Goal: Task Accomplishment & Management: Complete application form

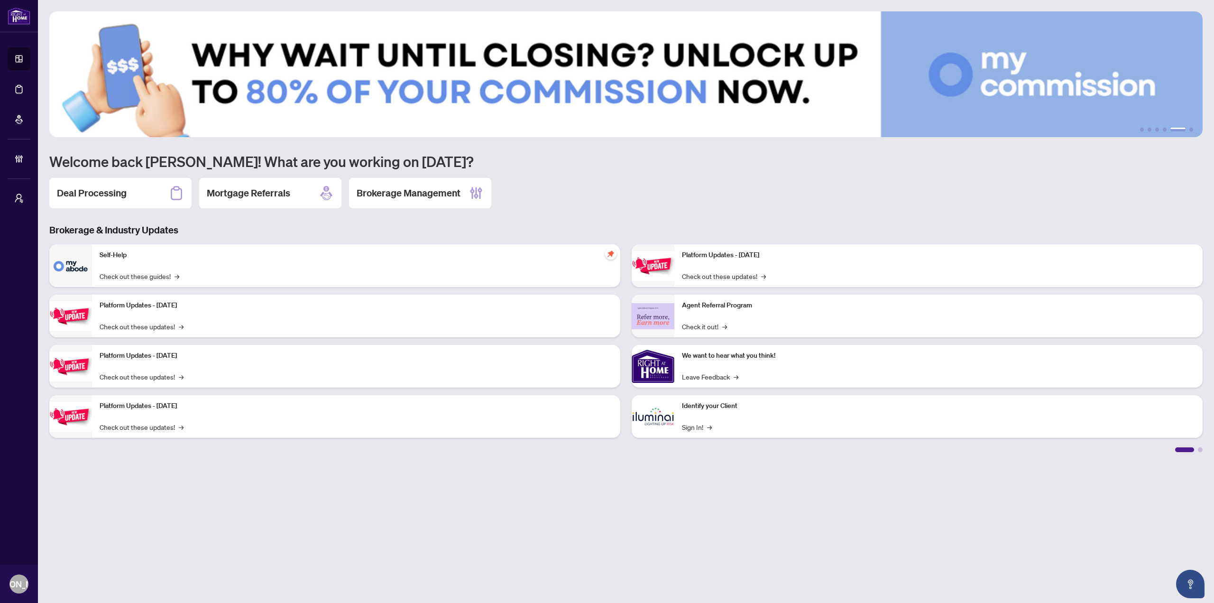
click at [584, 186] on div "Deal Processing Mortgage Referrals Brokerage Management" at bounding box center [625, 193] width 1153 height 30
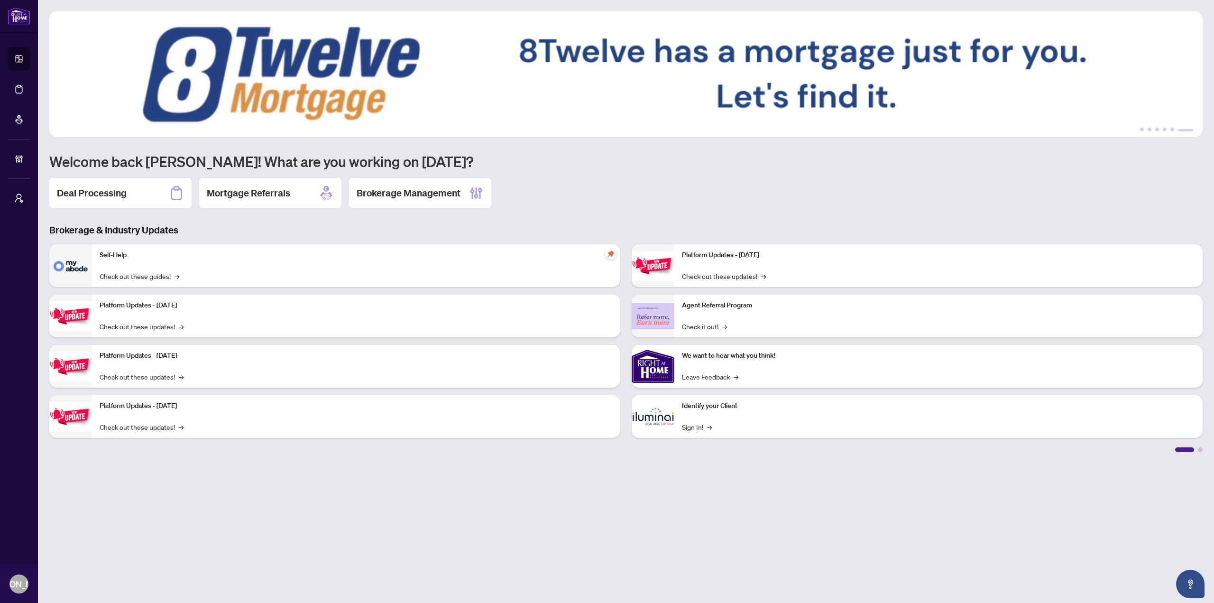
click at [551, 195] on div "Deal Processing Mortgage Referrals Brokerage Management" at bounding box center [625, 193] width 1153 height 30
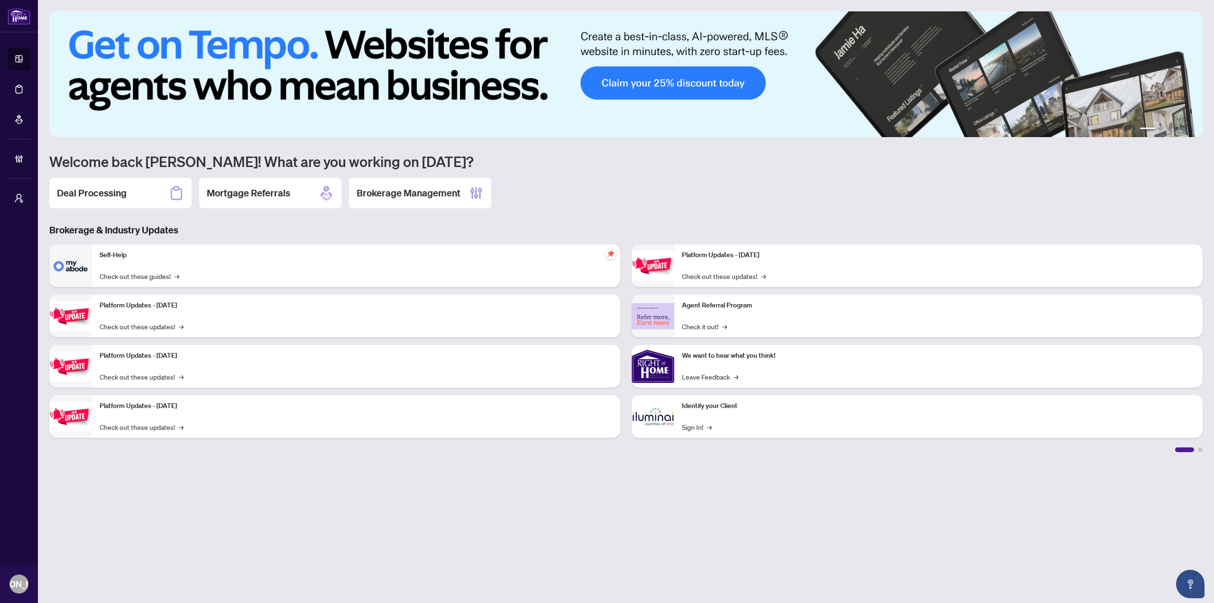
click at [576, 185] on div "Deal Processing Mortgage Referrals Brokerage Management" at bounding box center [625, 193] width 1153 height 30
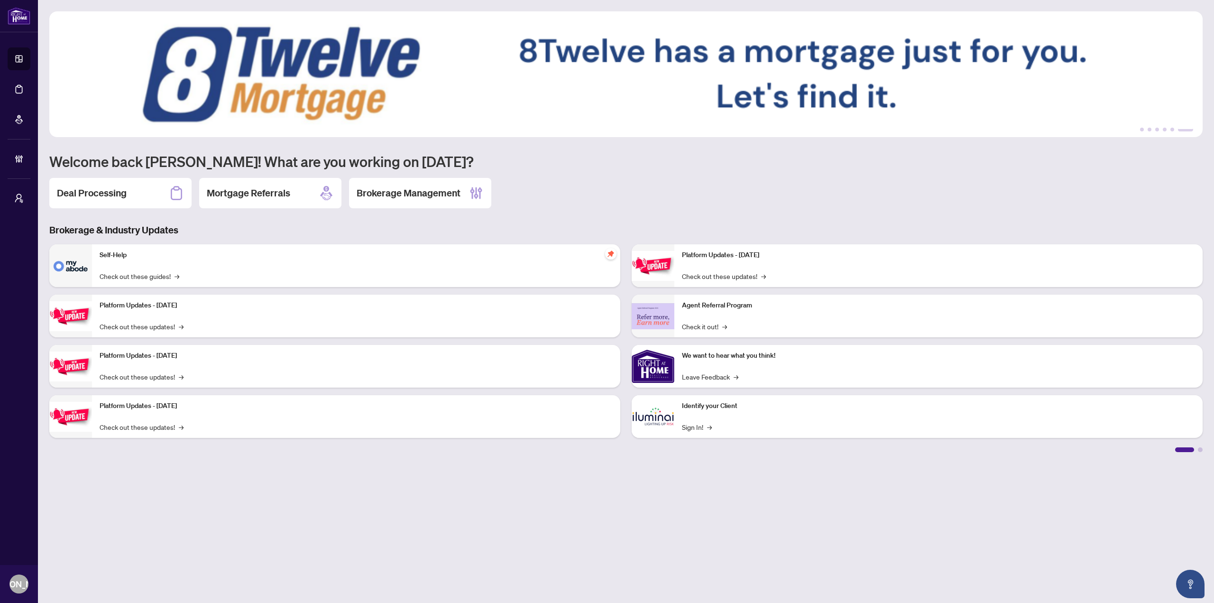
click at [617, 178] on div "Deal Processing Mortgage Referrals Brokerage Management" at bounding box center [625, 193] width 1153 height 30
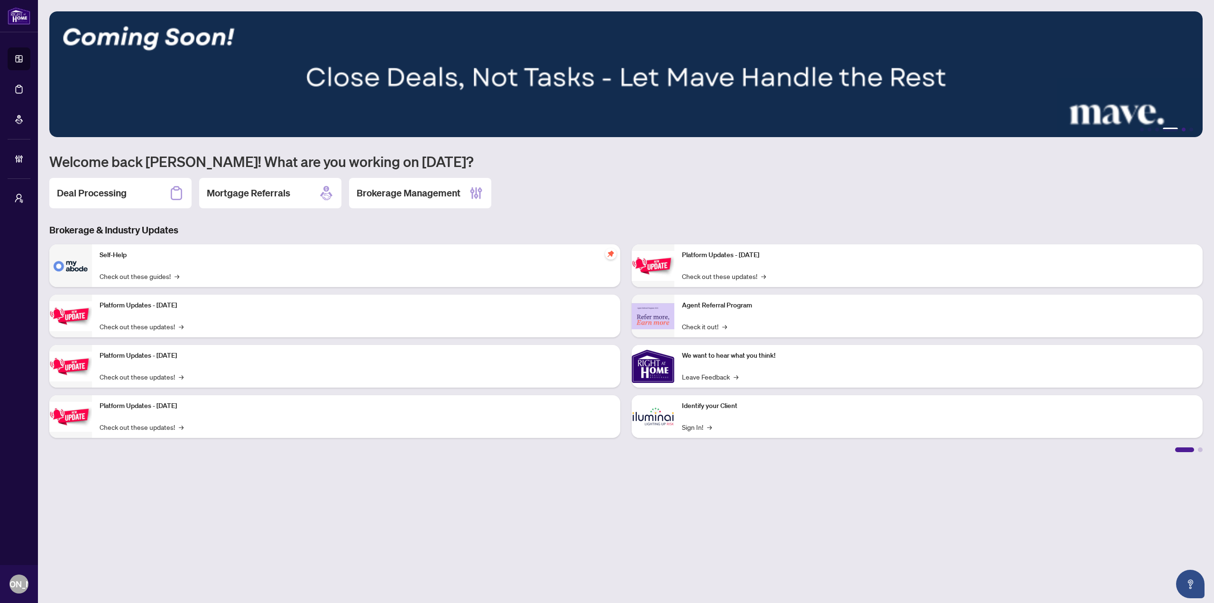
click at [1184, 128] on button "5" at bounding box center [1183, 130] width 4 height 4
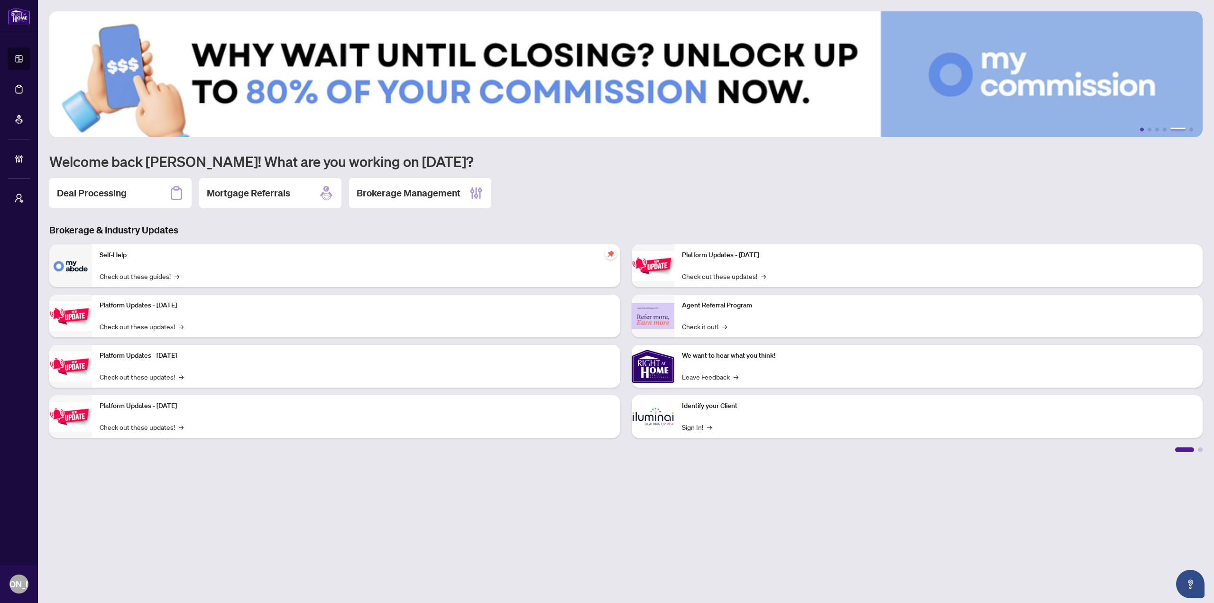
click at [1141, 128] on button "1" at bounding box center [1142, 130] width 4 height 4
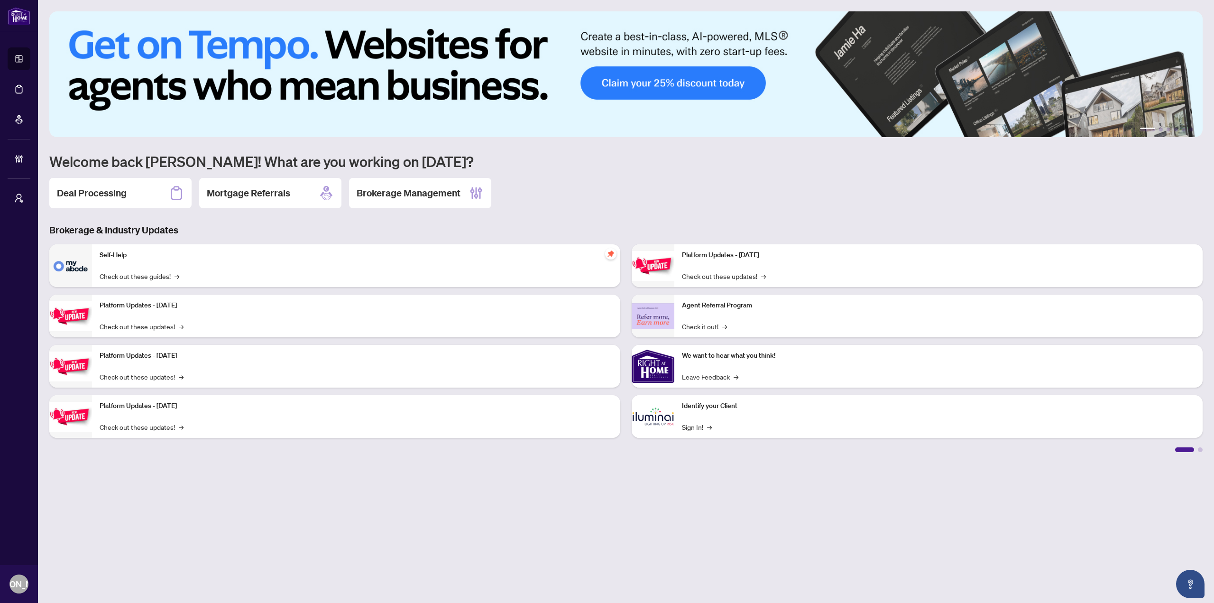
click at [729, 211] on div "1 2 3 4 5 6 Welcome back [PERSON_NAME]! What are you working on [DATE]? Deal Pr…" at bounding box center [625, 231] width 1153 height 440
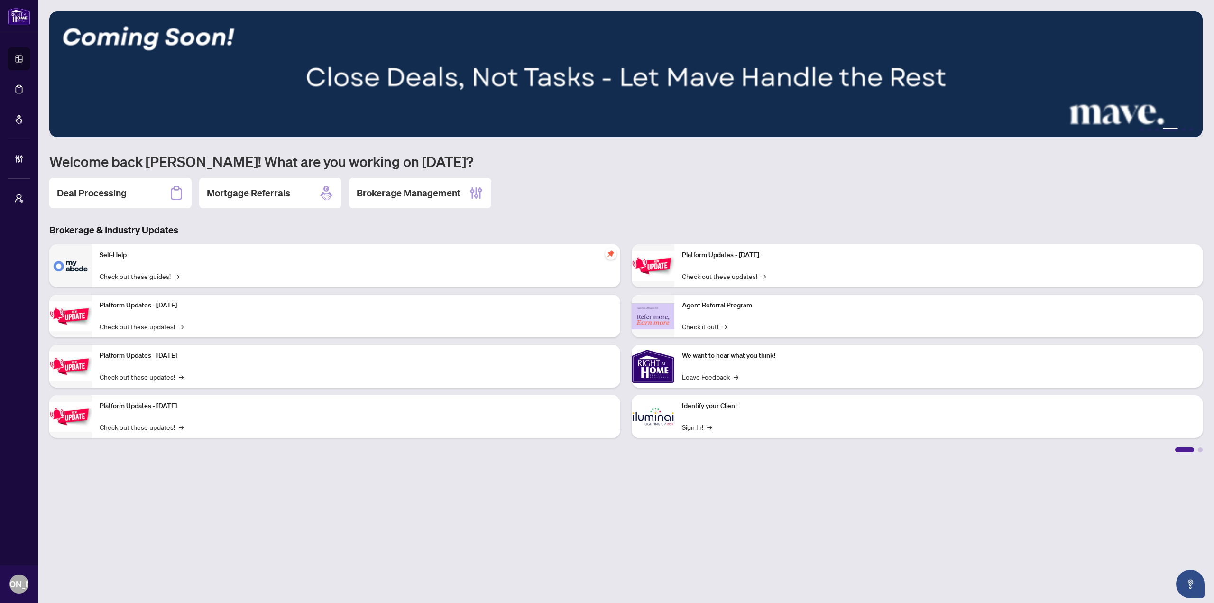
click at [629, 180] on div "Deal Processing Mortgage Referrals Brokerage Management" at bounding box center [625, 193] width 1153 height 30
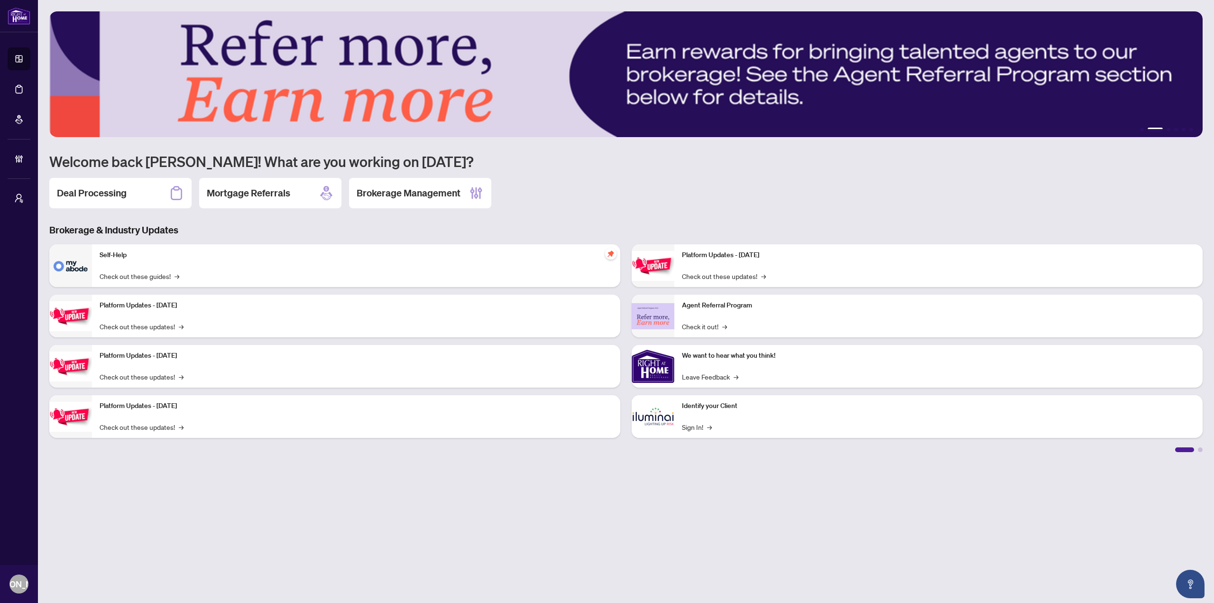
click at [531, 192] on div "Deal Processing Mortgage Referrals Brokerage Management" at bounding box center [625, 193] width 1153 height 30
drag, startPoint x: 347, startPoint y: 534, endPoint x: 347, endPoint y: 527, distance: 7.1
click at [347, 527] on main "1 2 3 4 5 6 Welcome back [PERSON_NAME]! What are you working on [DATE]? Deal Pr…" at bounding box center [626, 301] width 1176 height 603
click at [604, 172] on div "1 2 3 4 5 6 Welcome back [PERSON_NAME]! What are you working on [DATE]? Deal Pr…" at bounding box center [625, 231] width 1153 height 440
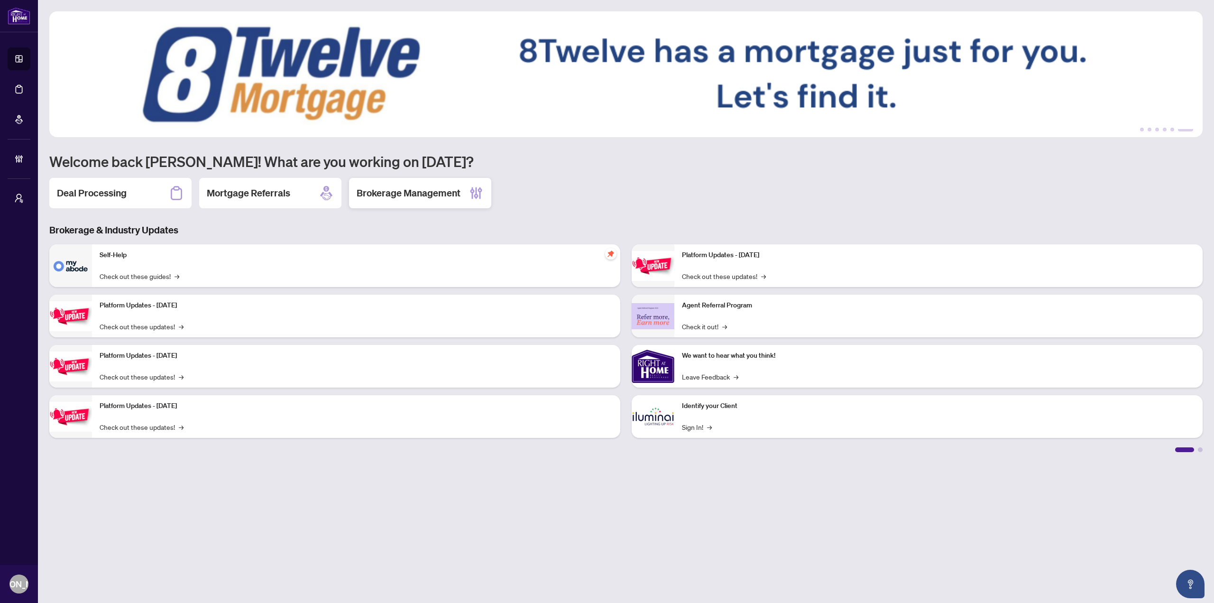
click at [430, 205] on div "Brokerage Management" at bounding box center [420, 193] width 142 height 30
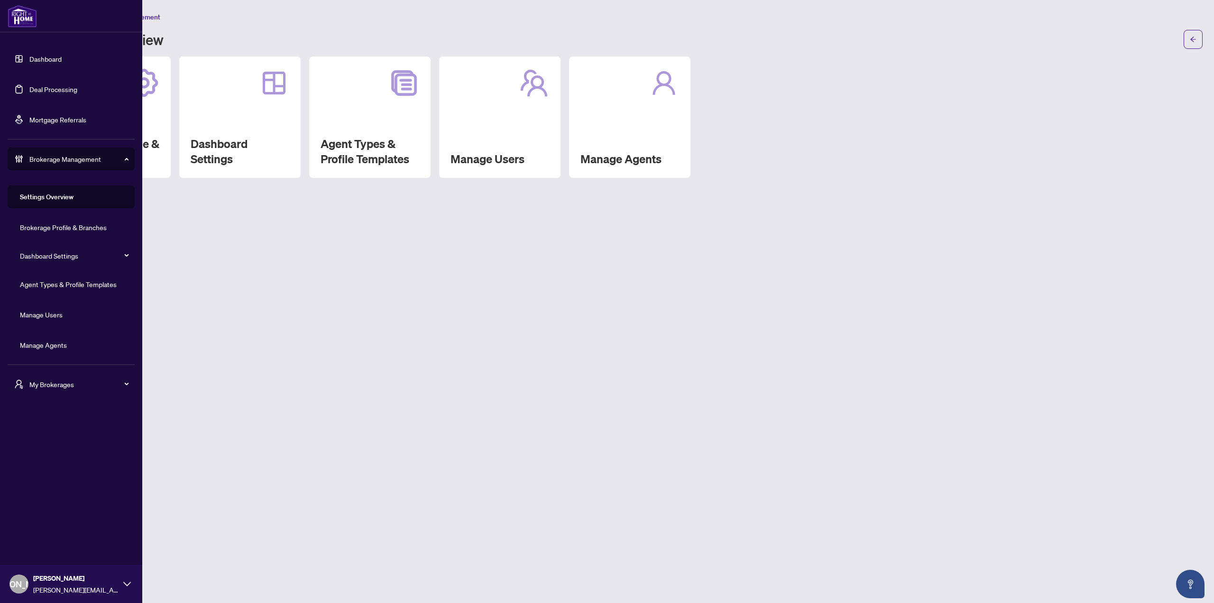
click at [29, 59] on link "Dashboard" at bounding box center [45, 59] width 32 height 9
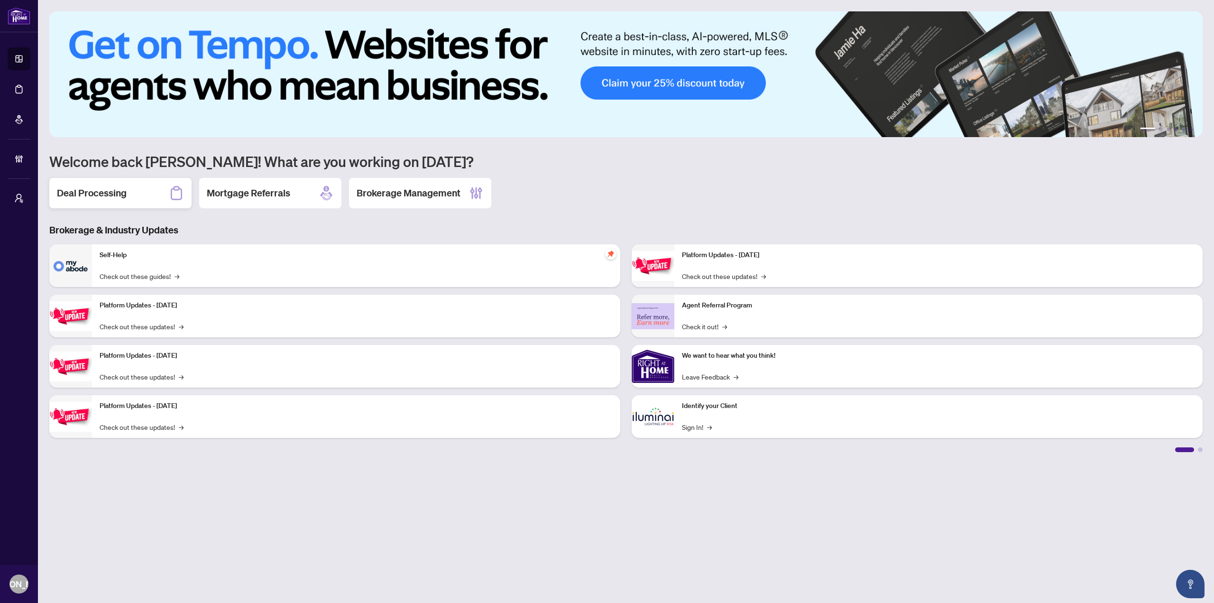
click at [162, 202] on div "Deal Processing" at bounding box center [120, 193] width 142 height 30
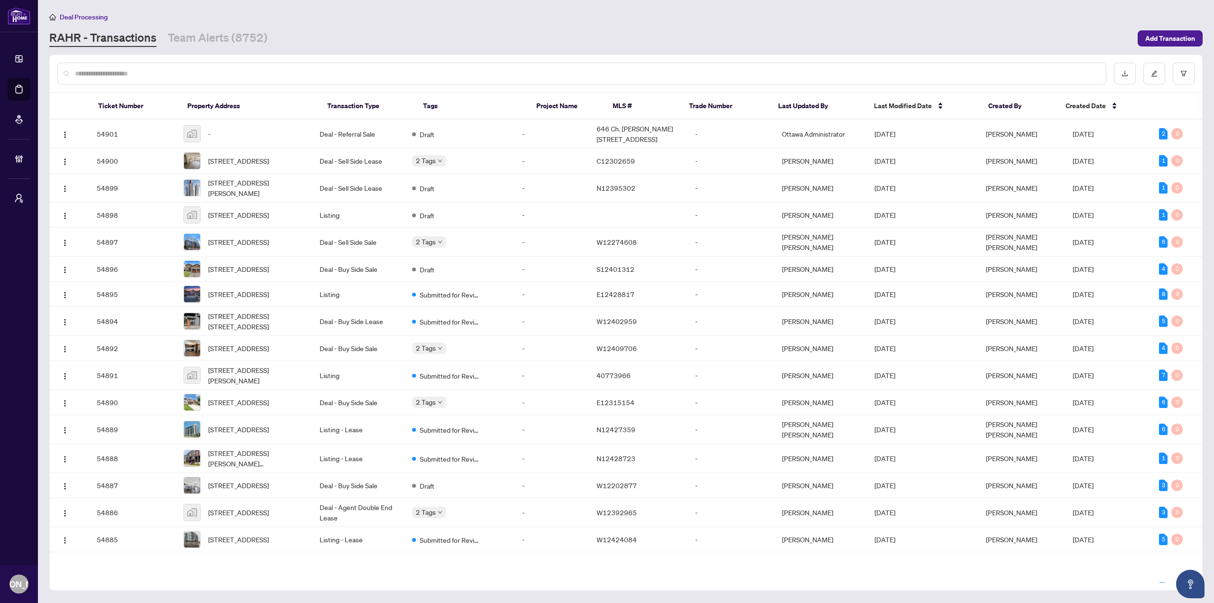
click at [217, 73] on input "text" at bounding box center [586, 73] width 1023 height 10
paste input "*****"
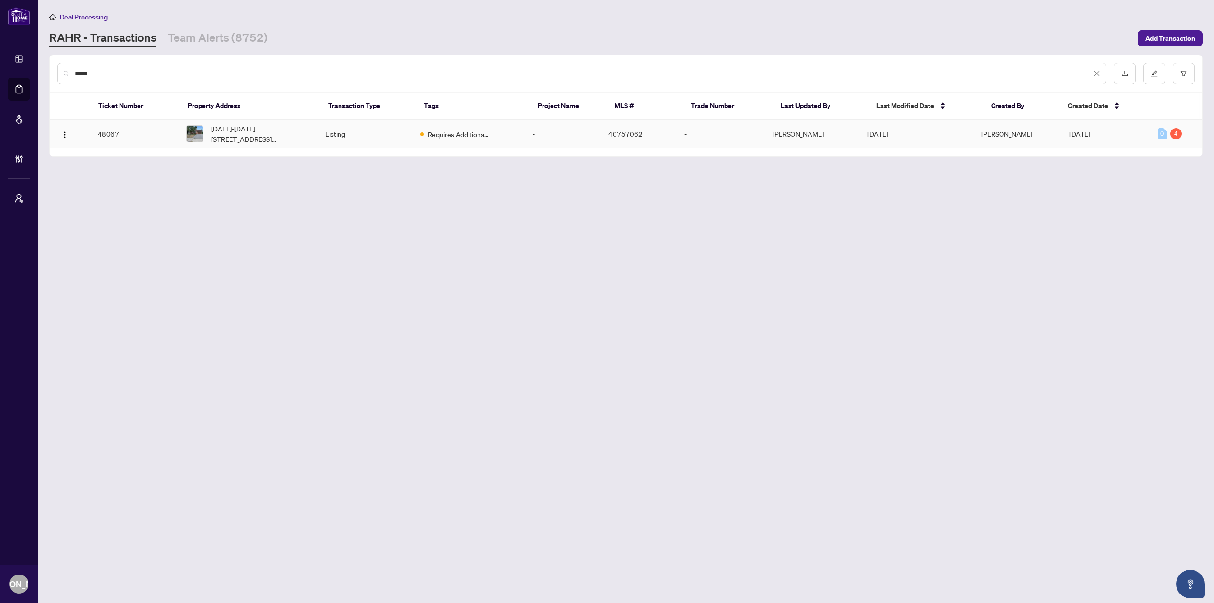
type input "*****"
click at [256, 134] on span "[DATE]-[DATE][STREET_ADDRESS][PERSON_NAME]" at bounding box center [260, 133] width 99 height 21
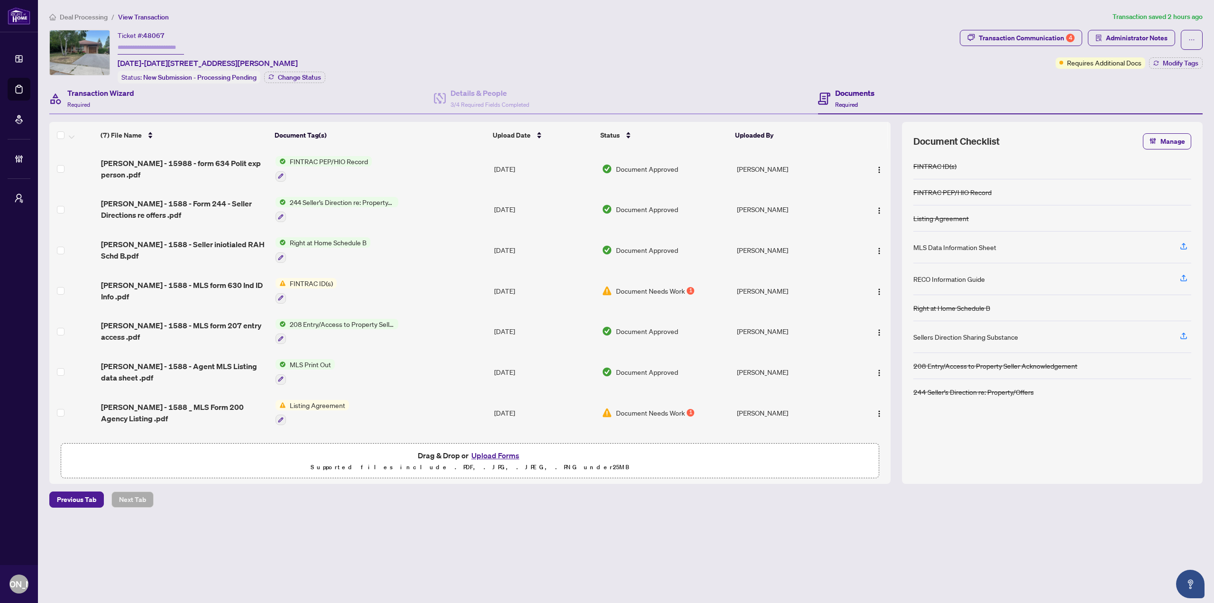
click at [249, 96] on div "Transaction Wizard Required" at bounding box center [241, 98] width 384 height 31
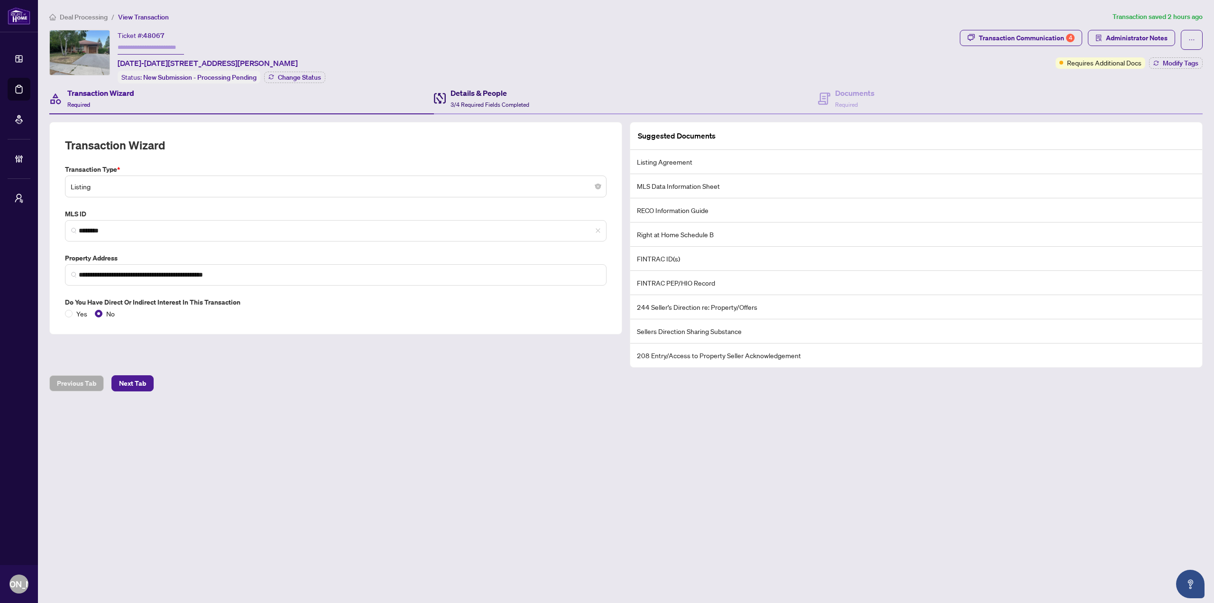
click at [488, 99] on div "Details & People 3/4 Required Fields Completed" at bounding box center [489, 98] width 79 height 22
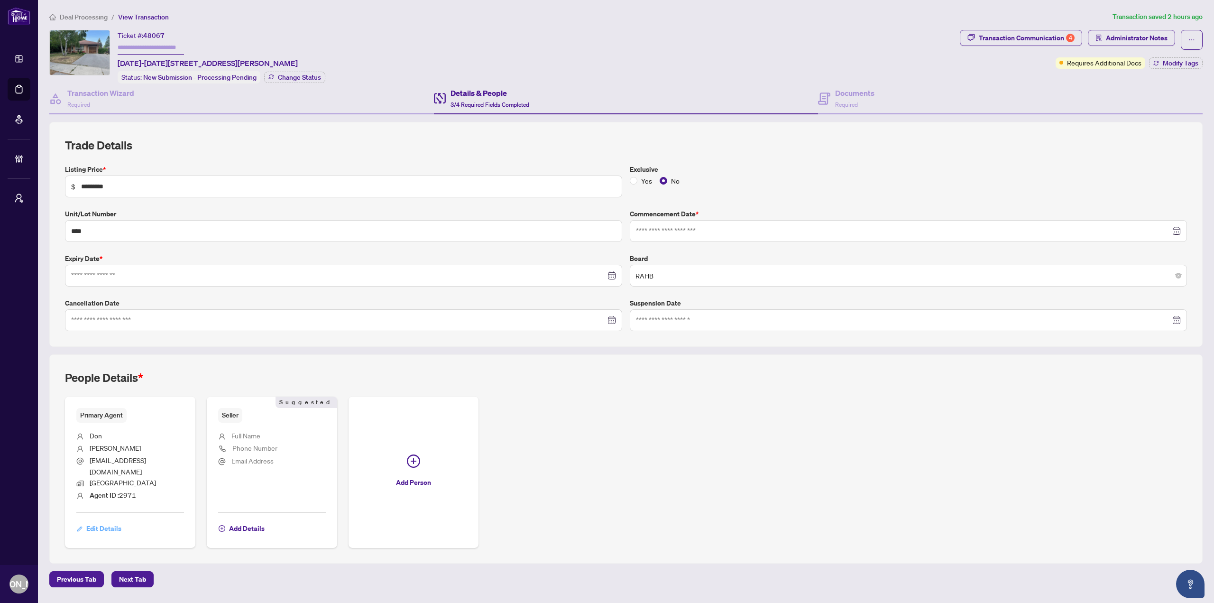
type input "**********"
click at [1182, 36] on button "button" at bounding box center [1191, 40] width 22 height 20
click at [1154, 66] on li "Transaction Permissions" at bounding box center [1158, 60] width 84 height 15
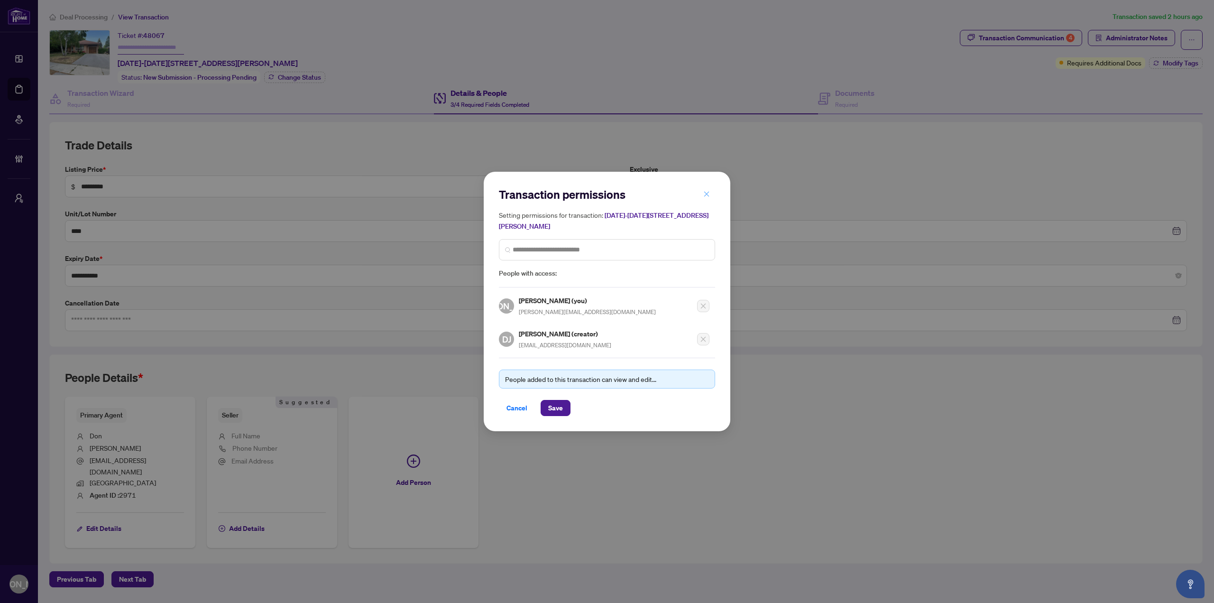
click at [709, 193] on icon "close" at bounding box center [706, 194] width 7 height 7
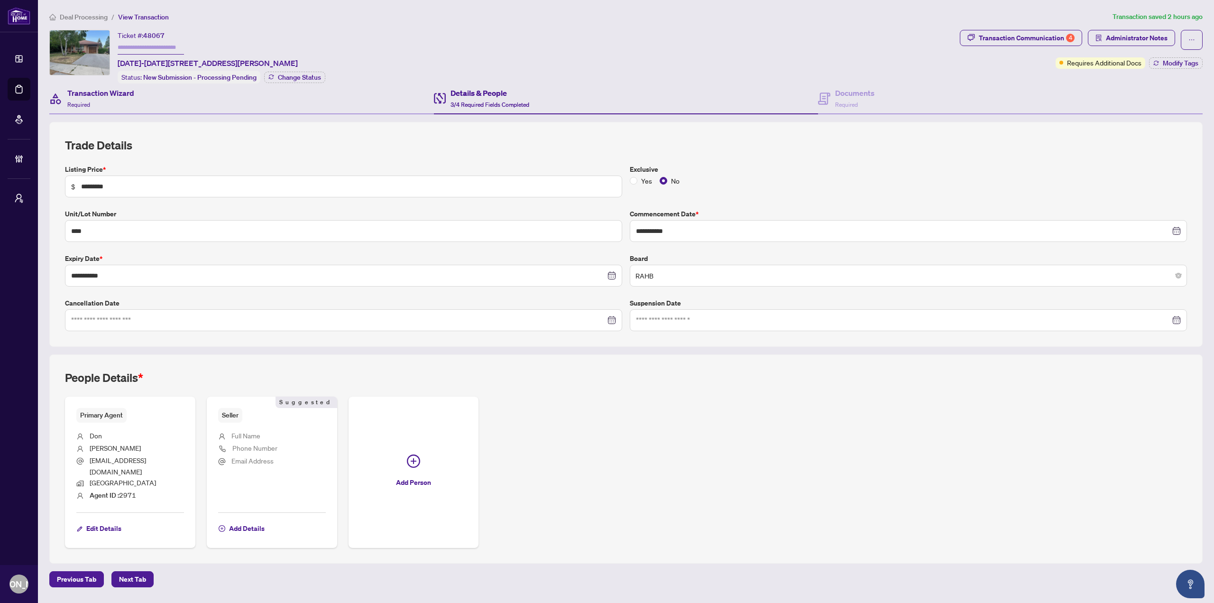
click at [192, 106] on div "Transaction Wizard Required" at bounding box center [241, 98] width 384 height 31
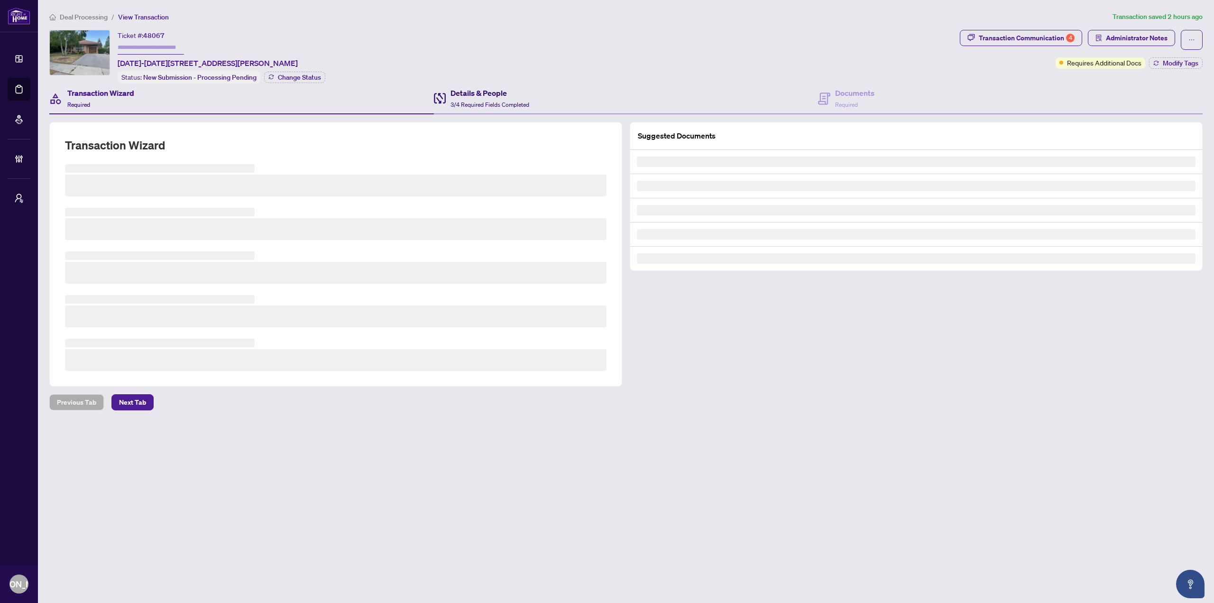
click at [477, 94] on h4 "Details & People" at bounding box center [489, 92] width 79 height 11
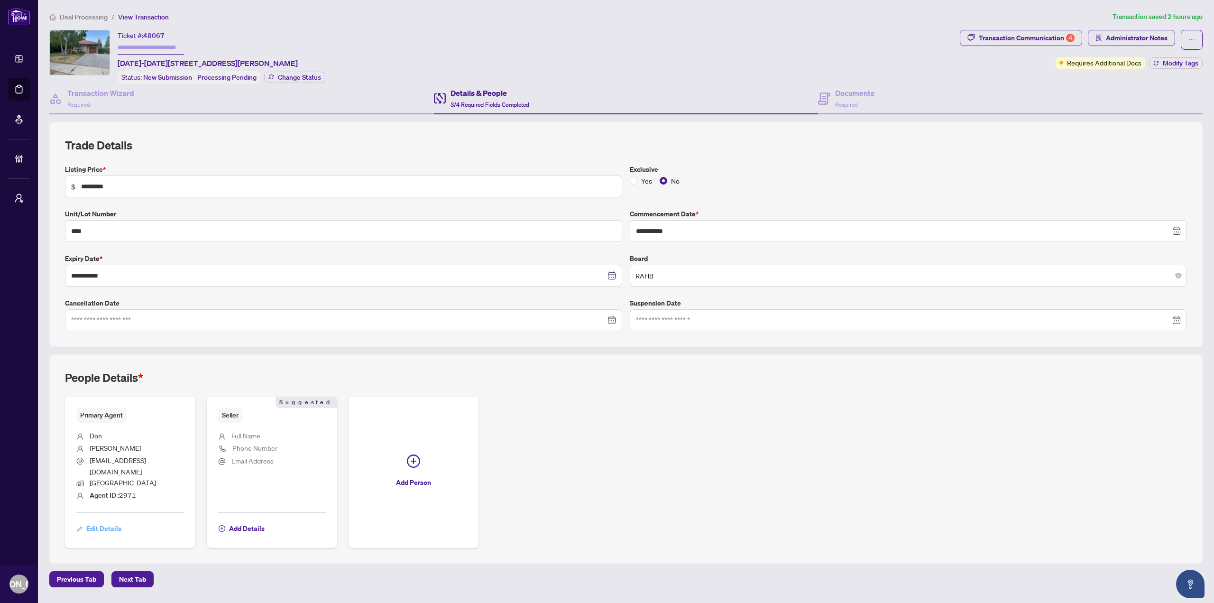
click at [102, 521] on span "Edit Details" at bounding box center [103, 528] width 35 height 15
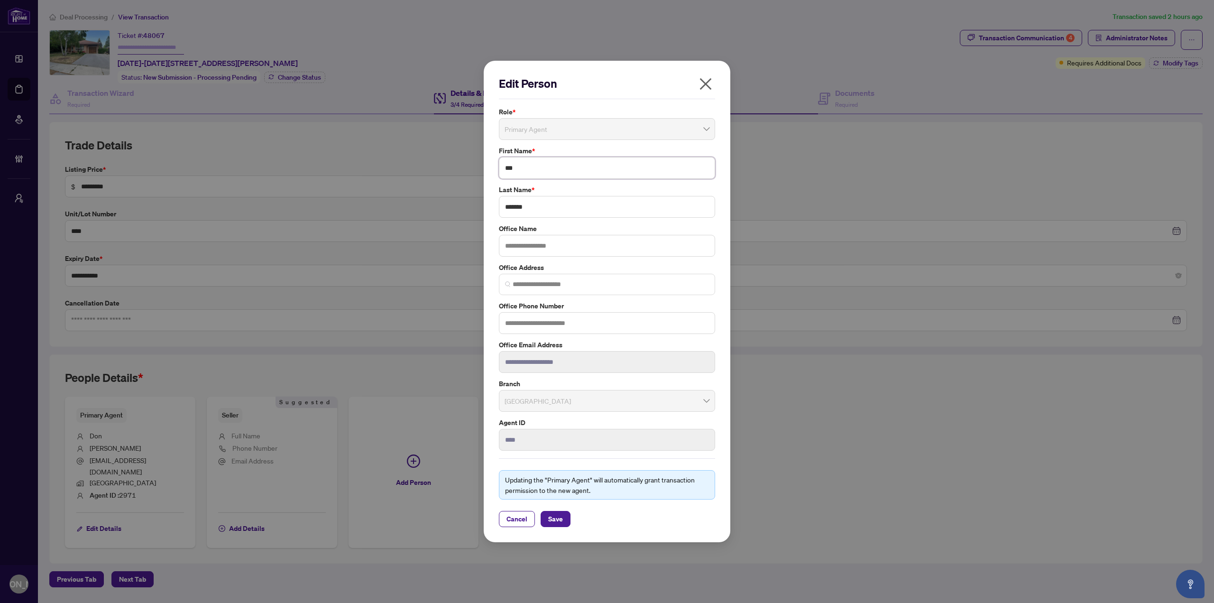
drag, startPoint x: 553, startPoint y: 173, endPoint x: 471, endPoint y: 180, distance: 82.3
click at [471, 180] on div "**********" at bounding box center [607, 301] width 1214 height 603
click at [518, 519] on span "Cancel" at bounding box center [516, 518] width 21 height 15
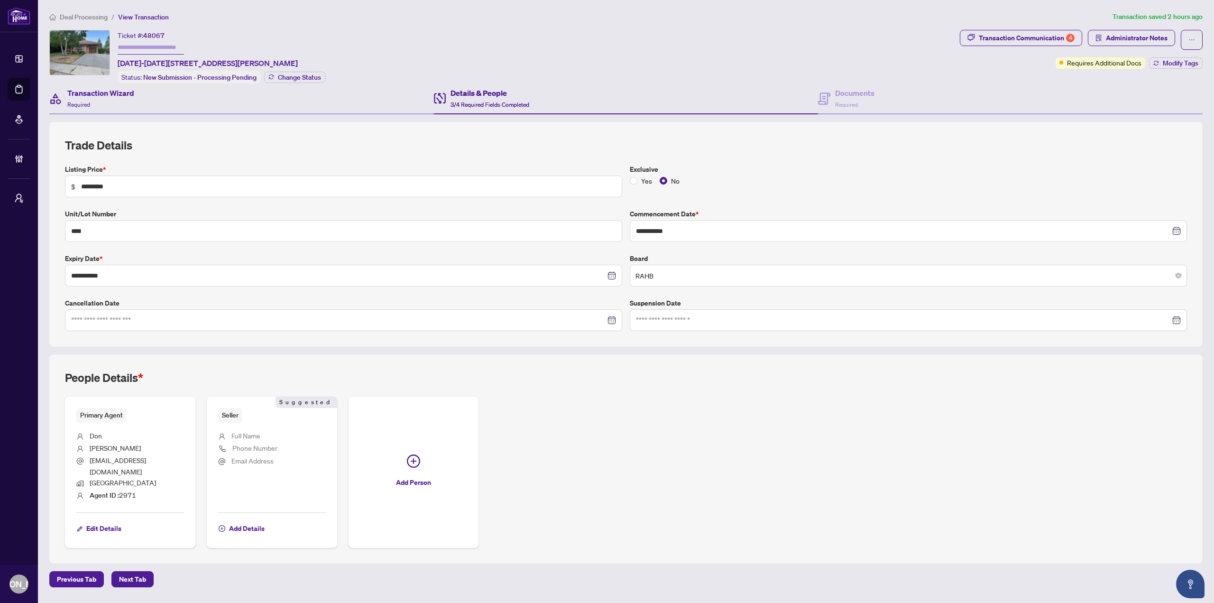
click at [152, 91] on div "Transaction Wizard Required" at bounding box center [241, 98] width 384 height 31
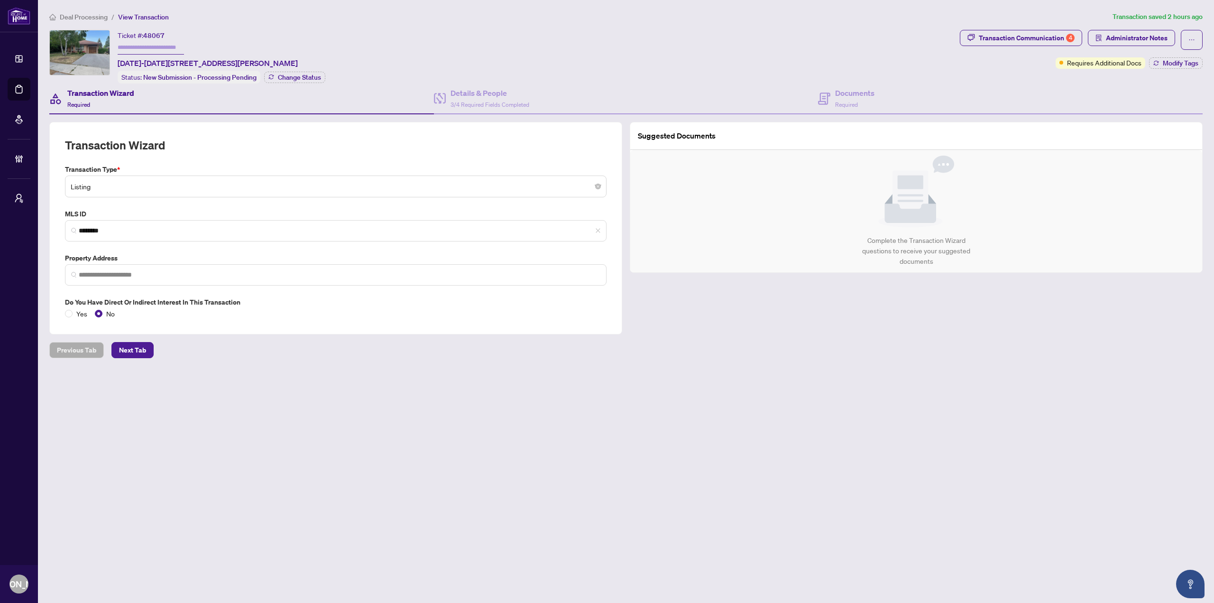
type input "**********"
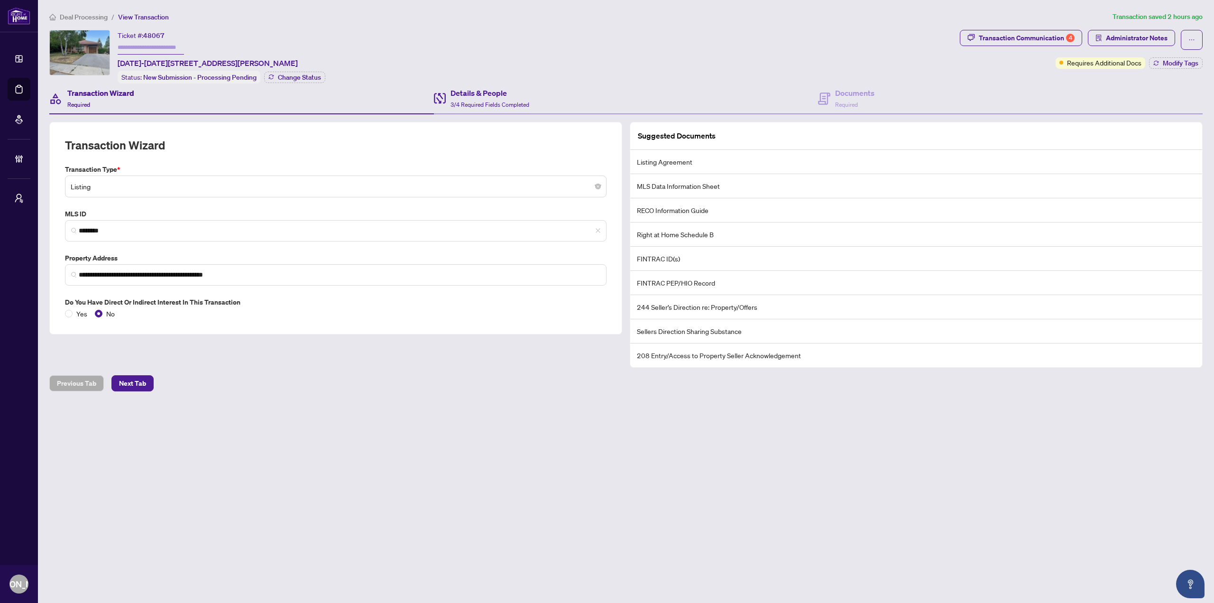
click at [483, 110] on div "Details & People 3/4 Required Fields Completed" at bounding box center [626, 98] width 384 height 31
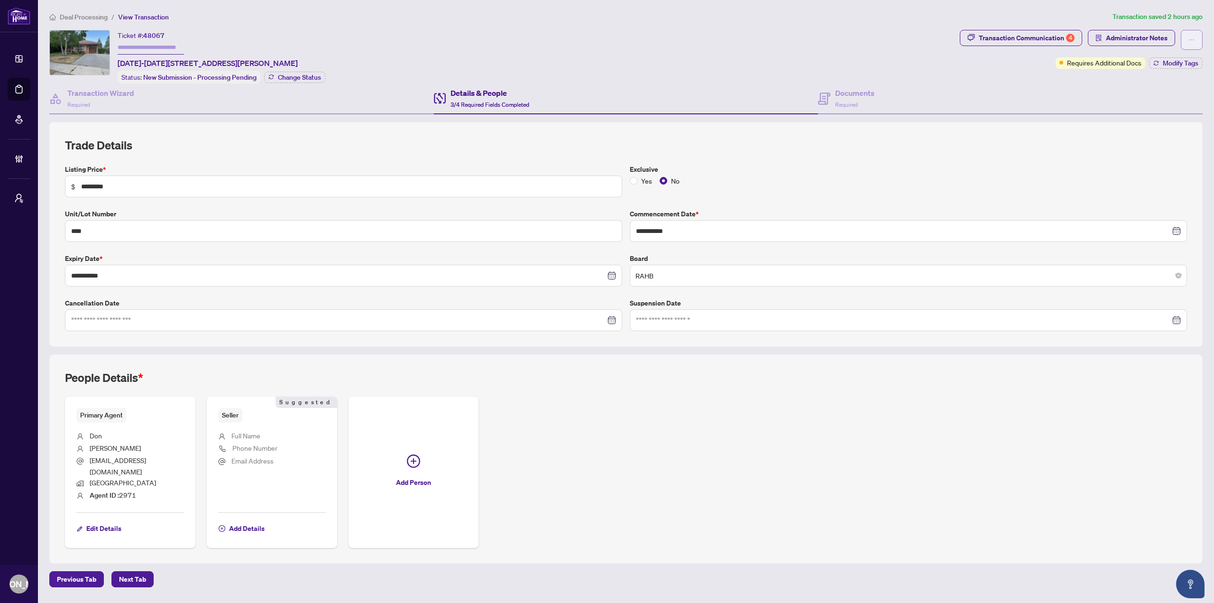
click at [1198, 38] on button "button" at bounding box center [1191, 40] width 22 height 20
click at [1166, 64] on span "Transaction Permissions" at bounding box center [1158, 60] width 73 height 10
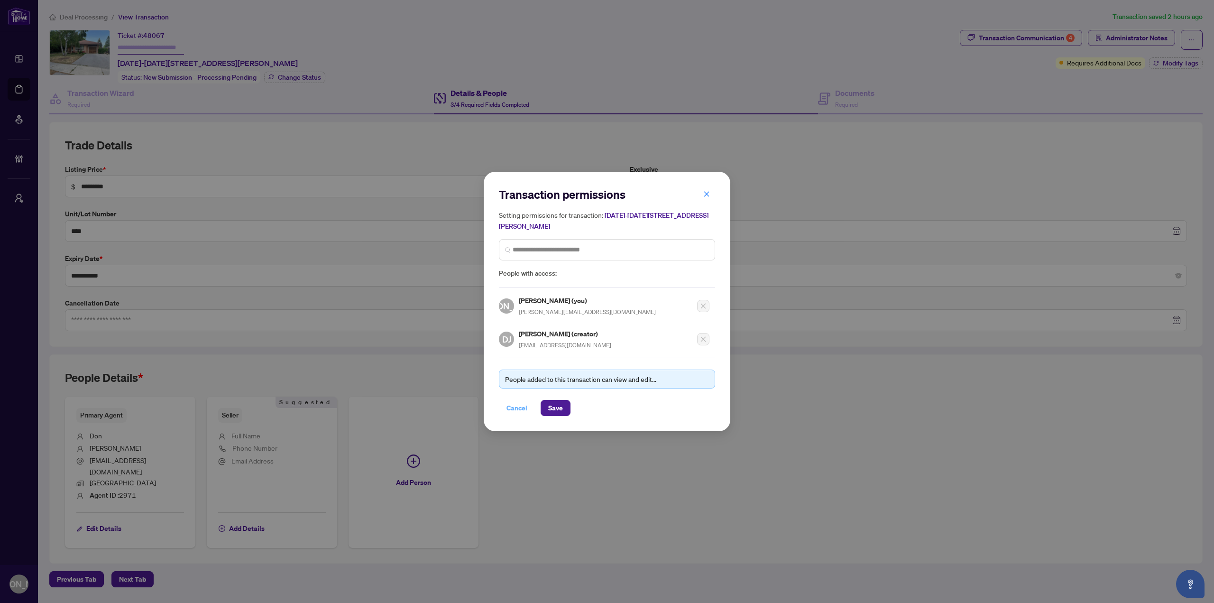
click at [515, 406] on span "Cancel" at bounding box center [516, 407] width 21 height 15
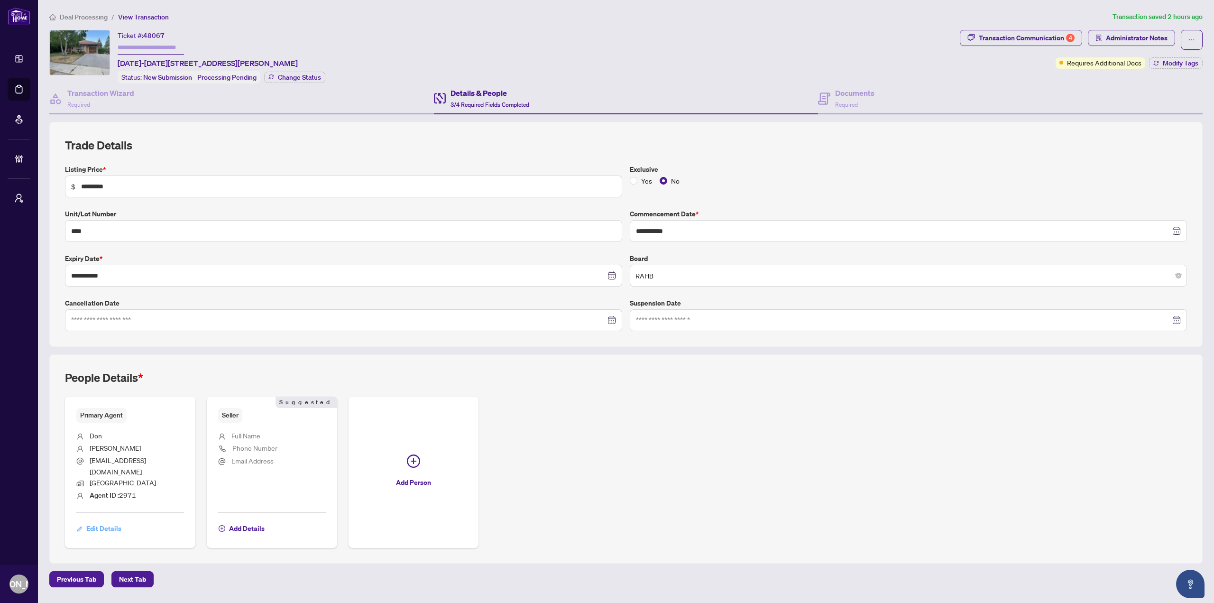
click at [96, 521] on span "Edit Details" at bounding box center [103, 528] width 35 height 15
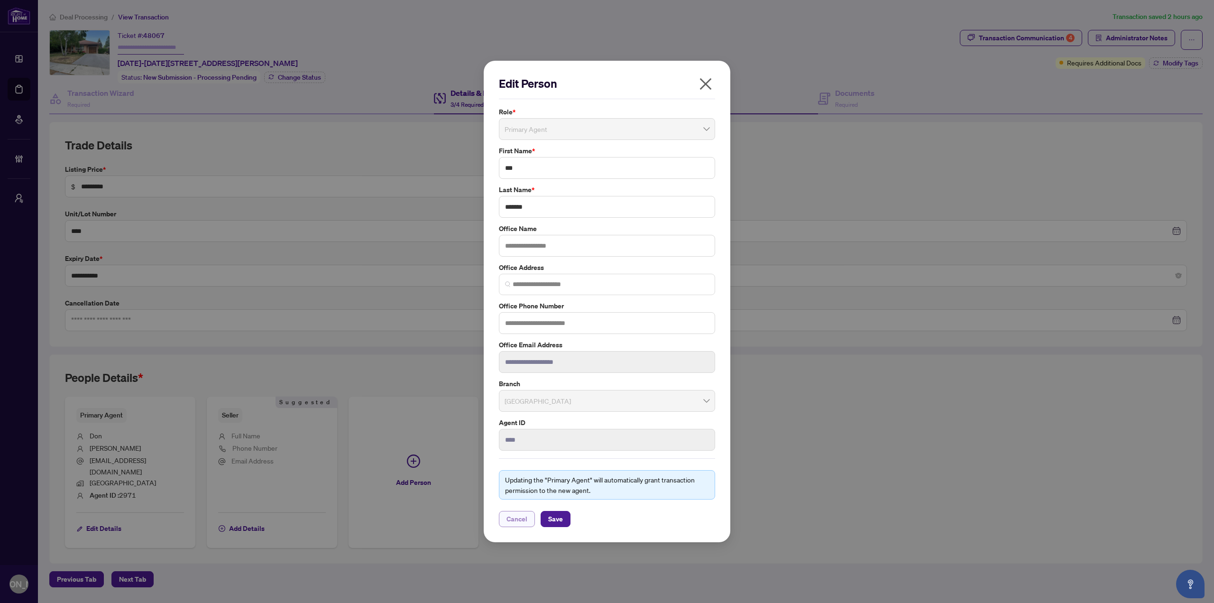
click at [512, 521] on span "Cancel" at bounding box center [516, 518] width 21 height 15
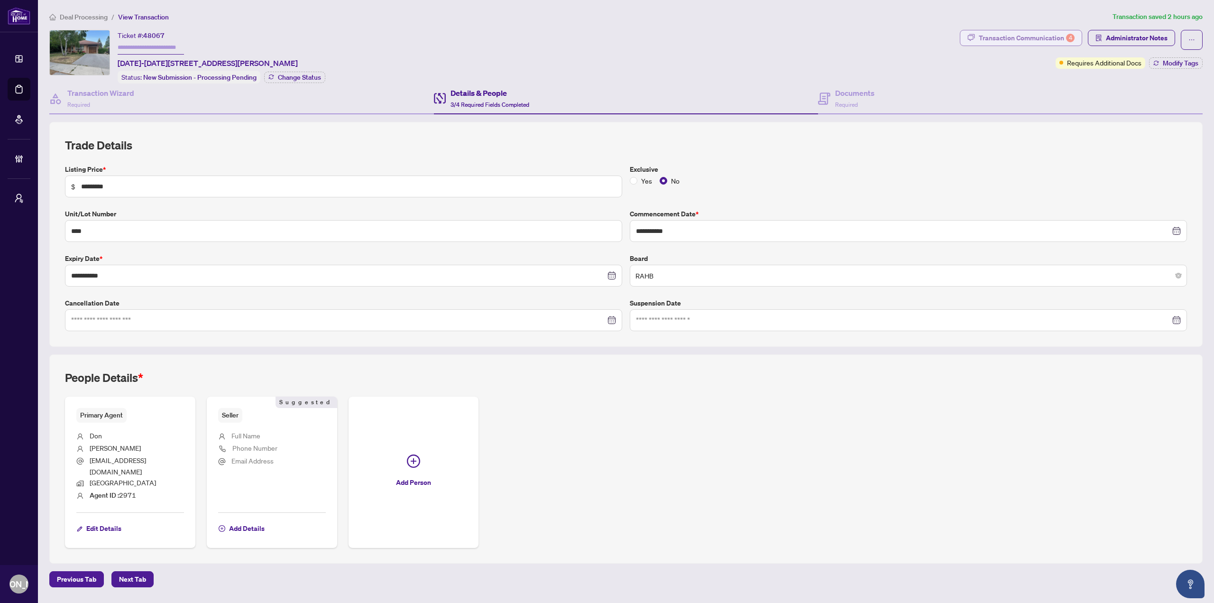
click at [1024, 35] on div "Transaction Communication 4" at bounding box center [1026, 37] width 96 height 15
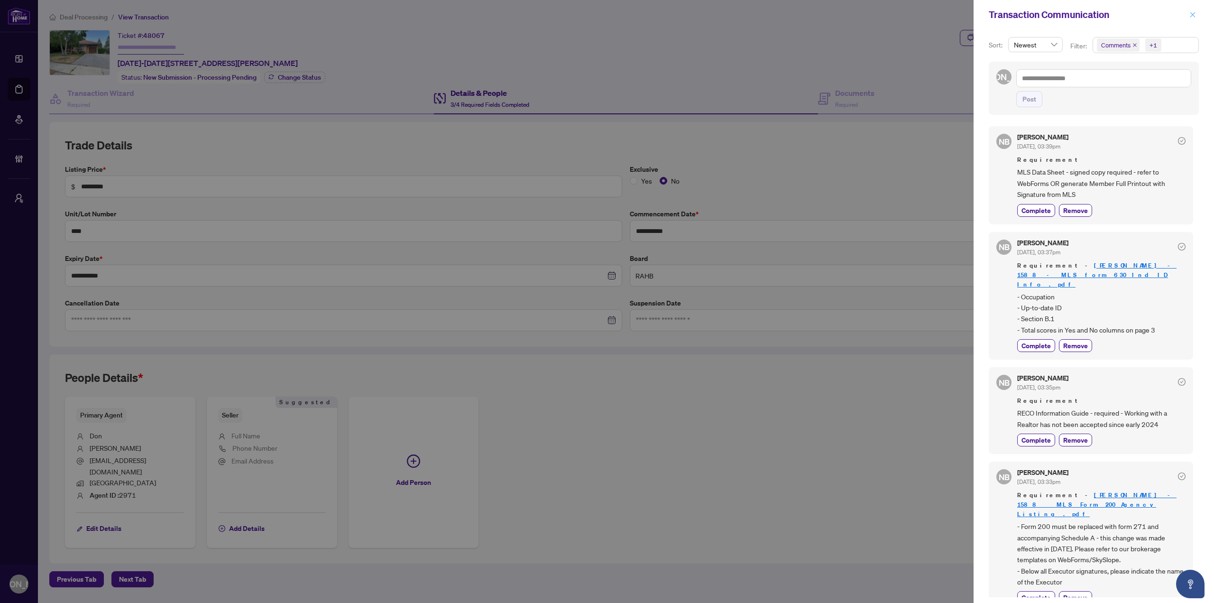
click at [1191, 13] on icon "close" at bounding box center [1192, 14] width 7 height 7
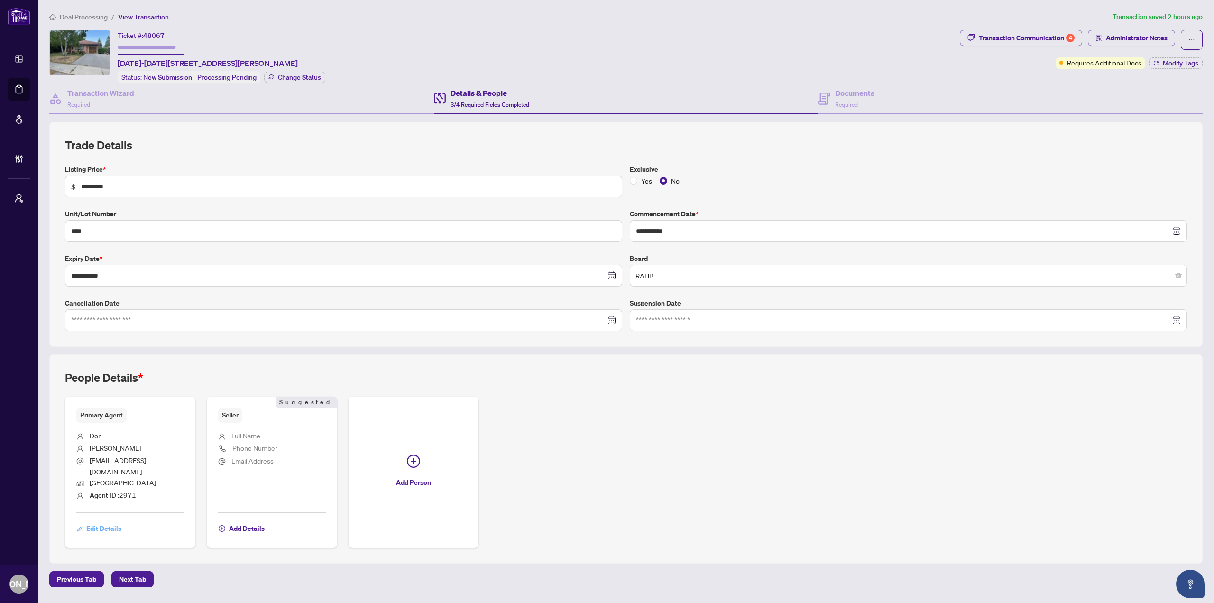
click at [113, 521] on span "Edit Details" at bounding box center [103, 528] width 35 height 15
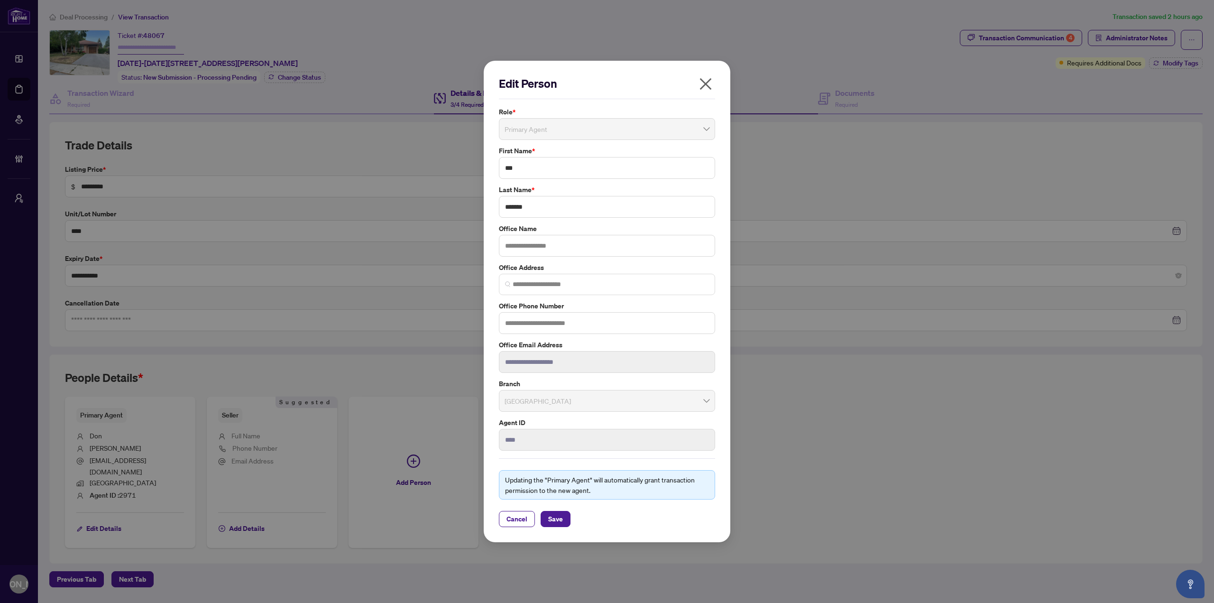
click at [707, 83] on icon "close" at bounding box center [706, 84] width 12 height 12
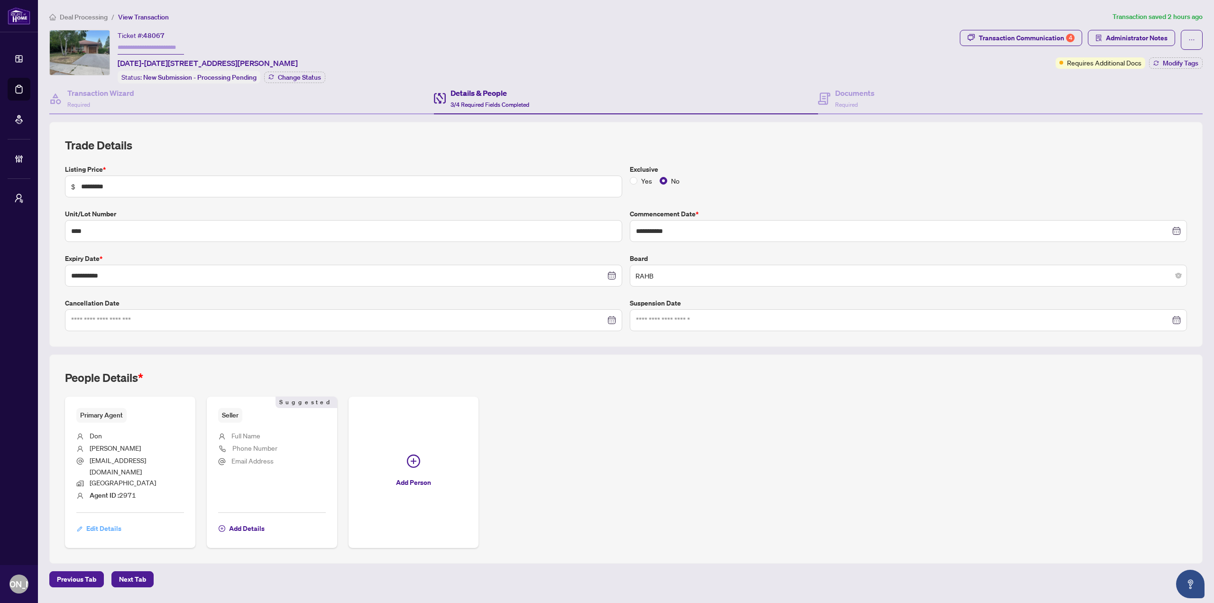
click at [116, 521] on span "Edit Details" at bounding box center [103, 528] width 35 height 15
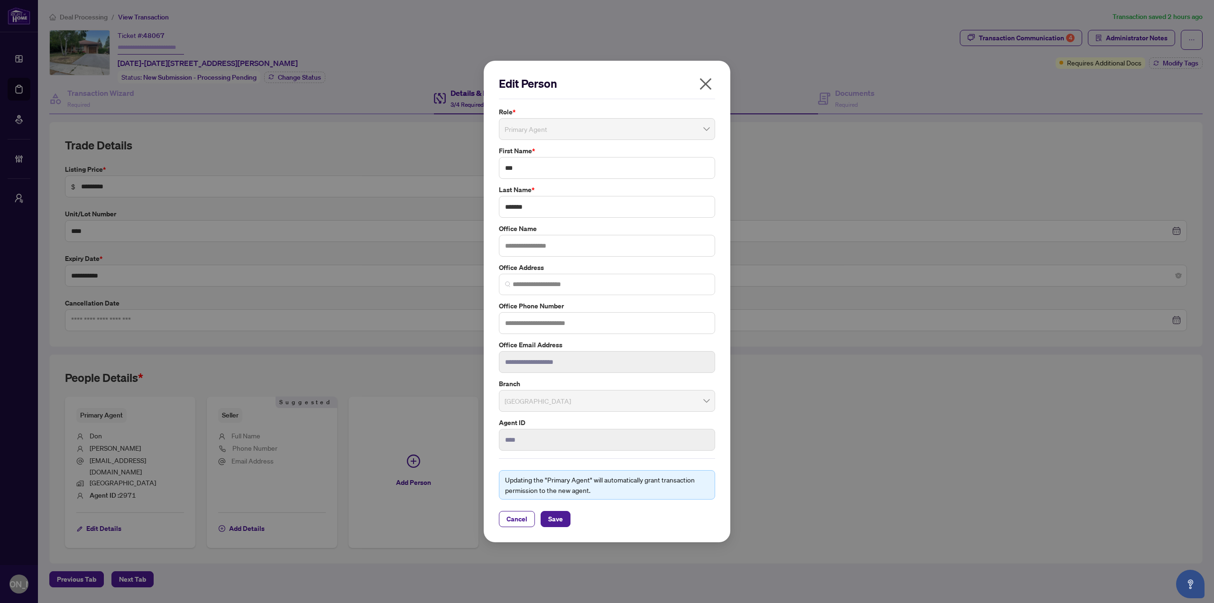
click at [496, 442] on div "Agent ID ****" at bounding box center [607, 433] width 222 height 33
click at [581, 377] on div "**********" at bounding box center [607, 279] width 222 height 344
click at [585, 174] on input "***" at bounding box center [607, 168] width 216 height 22
click at [708, 82] on icon "close" at bounding box center [706, 84] width 12 height 12
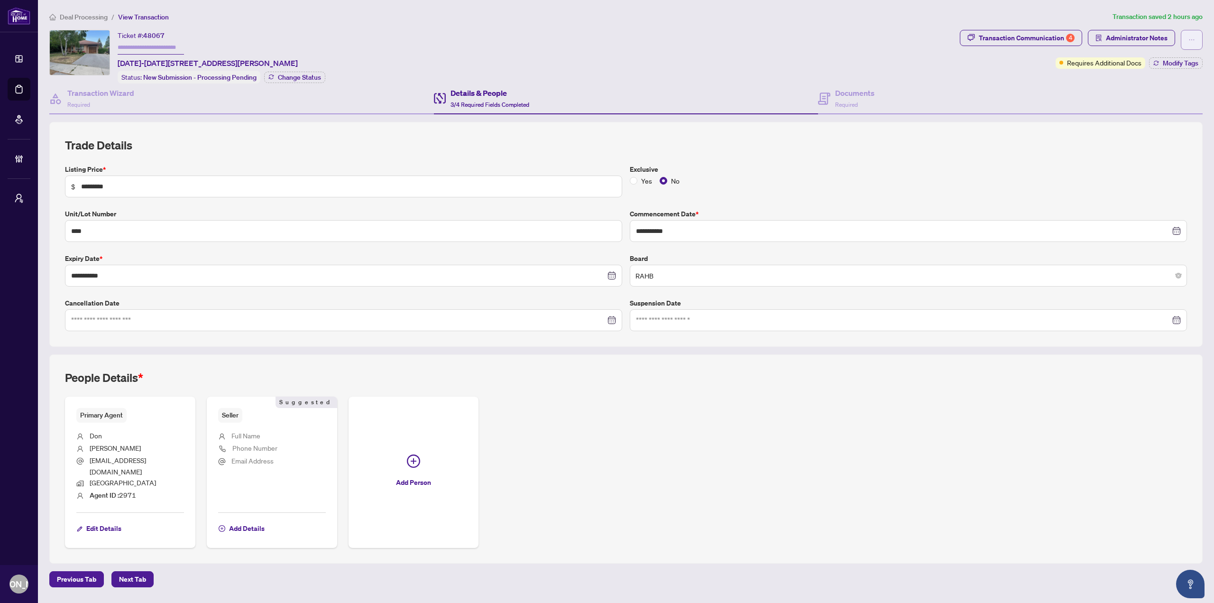
click at [1195, 32] on button "button" at bounding box center [1191, 40] width 22 height 20
click at [1154, 65] on span "Transaction Permissions" at bounding box center [1158, 60] width 73 height 10
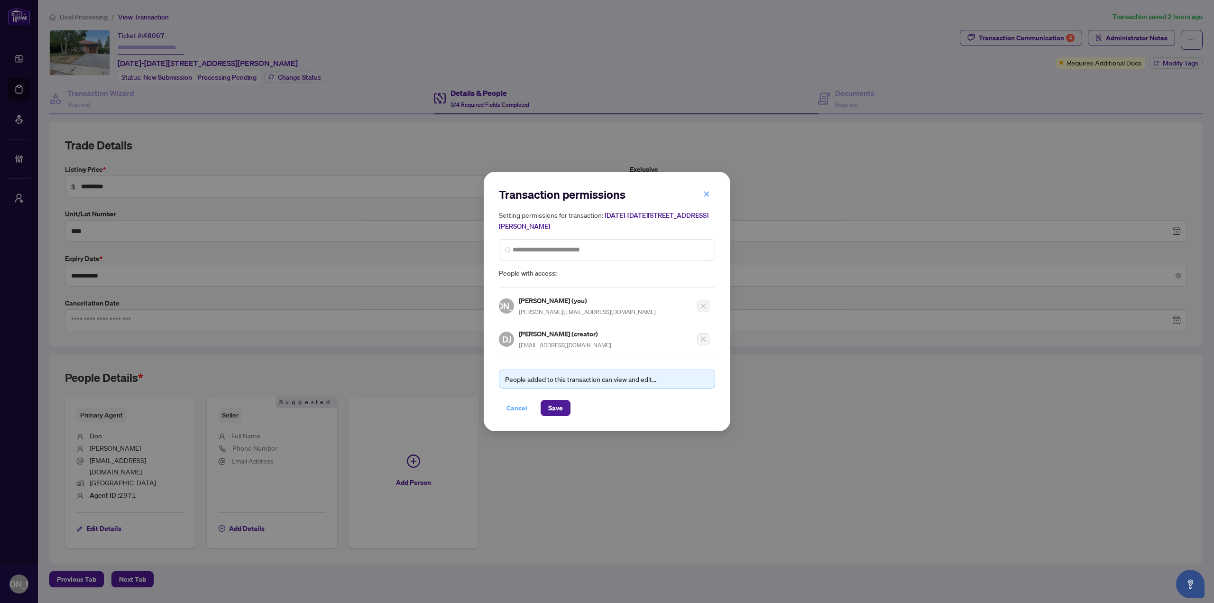
click at [517, 403] on span "Cancel" at bounding box center [516, 407] width 21 height 15
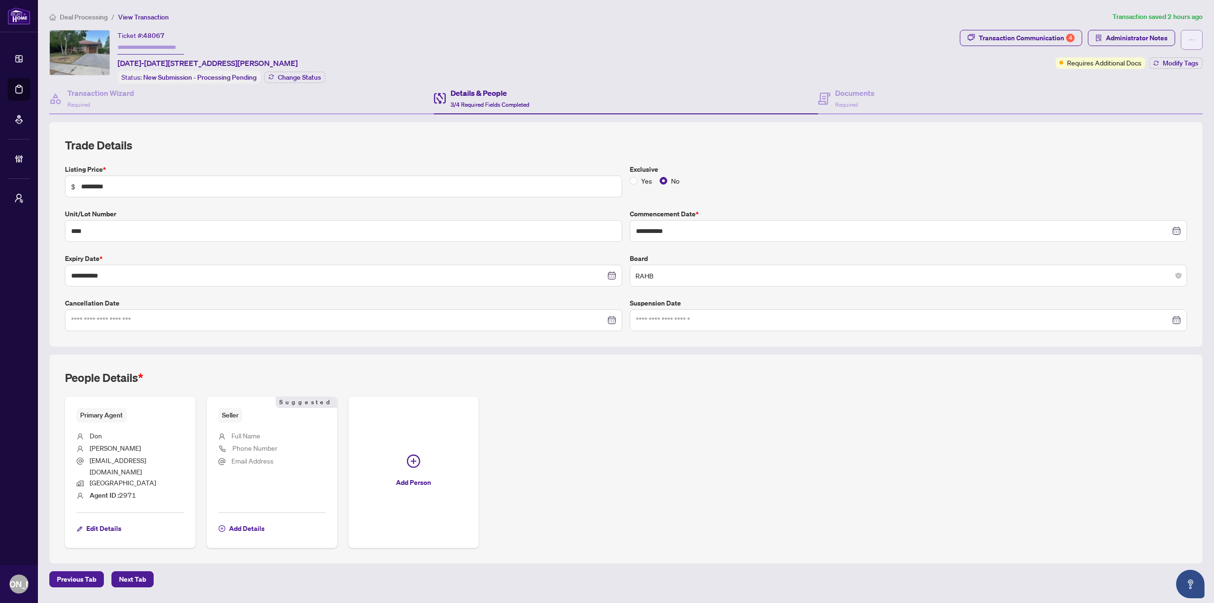
click at [1194, 39] on icon "ellipsis" at bounding box center [1191, 40] width 7 height 7
click at [1181, 56] on span "Transaction Permissions" at bounding box center [1158, 60] width 73 height 10
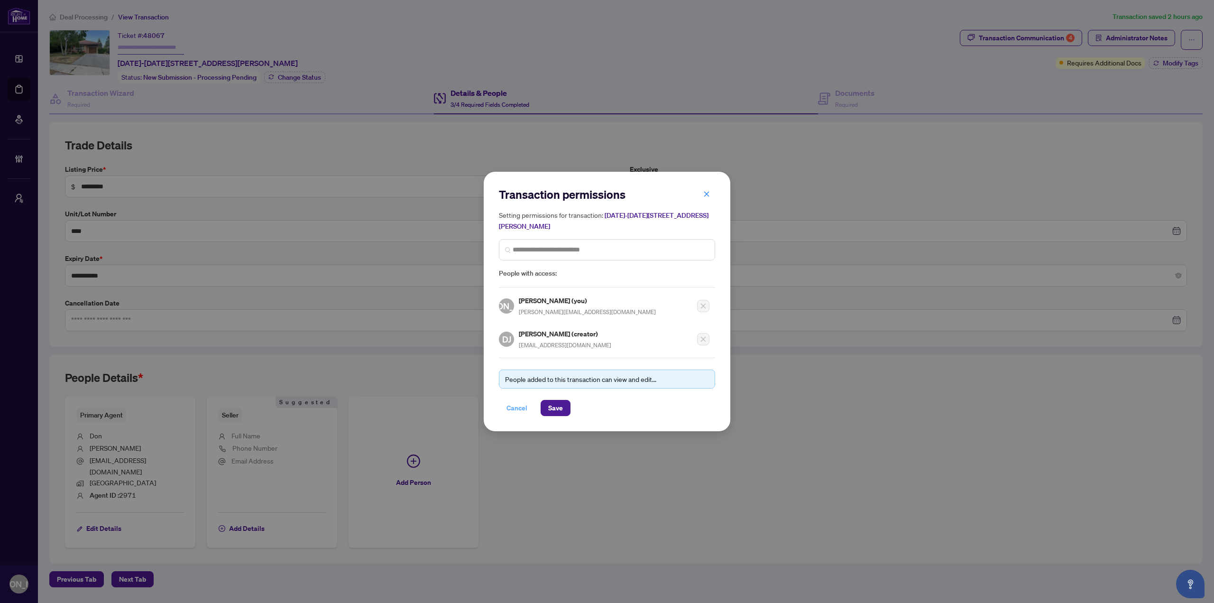
click at [518, 408] on span "Cancel" at bounding box center [516, 407] width 21 height 15
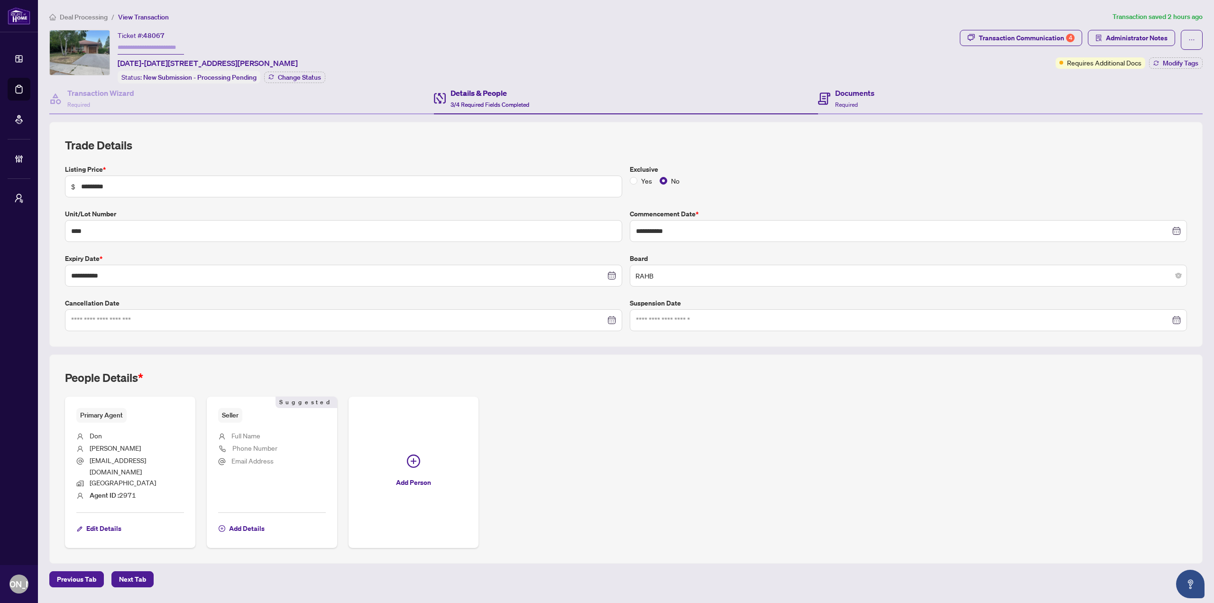
click at [892, 97] on div "Documents Required" at bounding box center [1010, 98] width 384 height 31
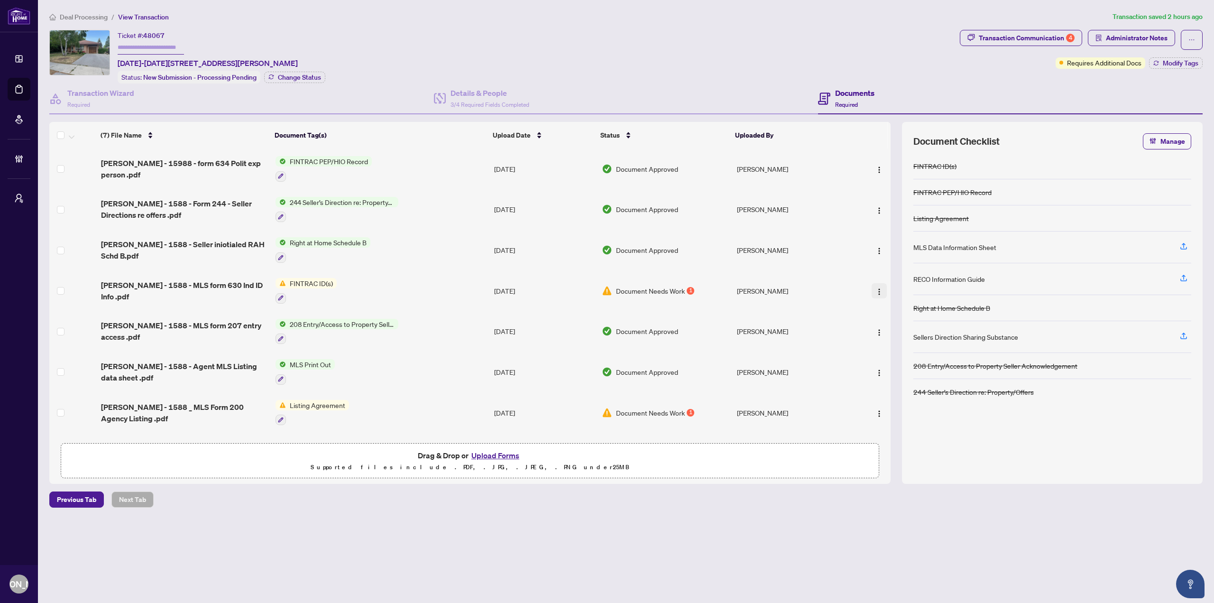
click at [877, 288] on img "button" at bounding box center [879, 292] width 8 height 8
click at [919, 369] on span "Document Permissions" at bounding box center [921, 368] width 91 height 10
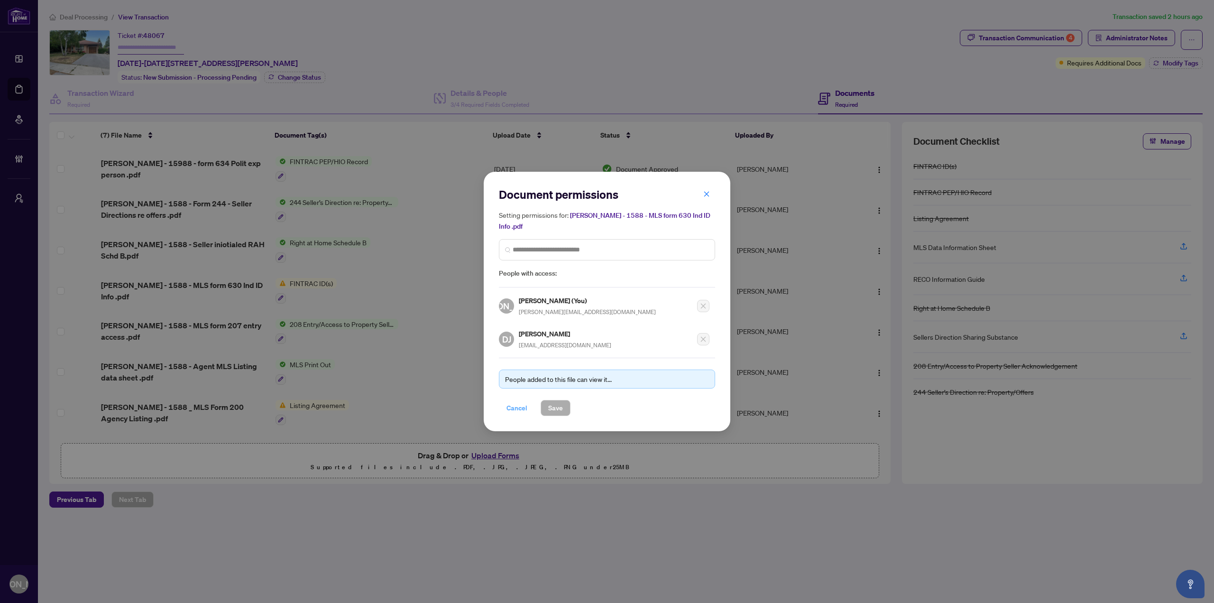
click at [514, 403] on span "Cancel" at bounding box center [516, 407] width 21 height 15
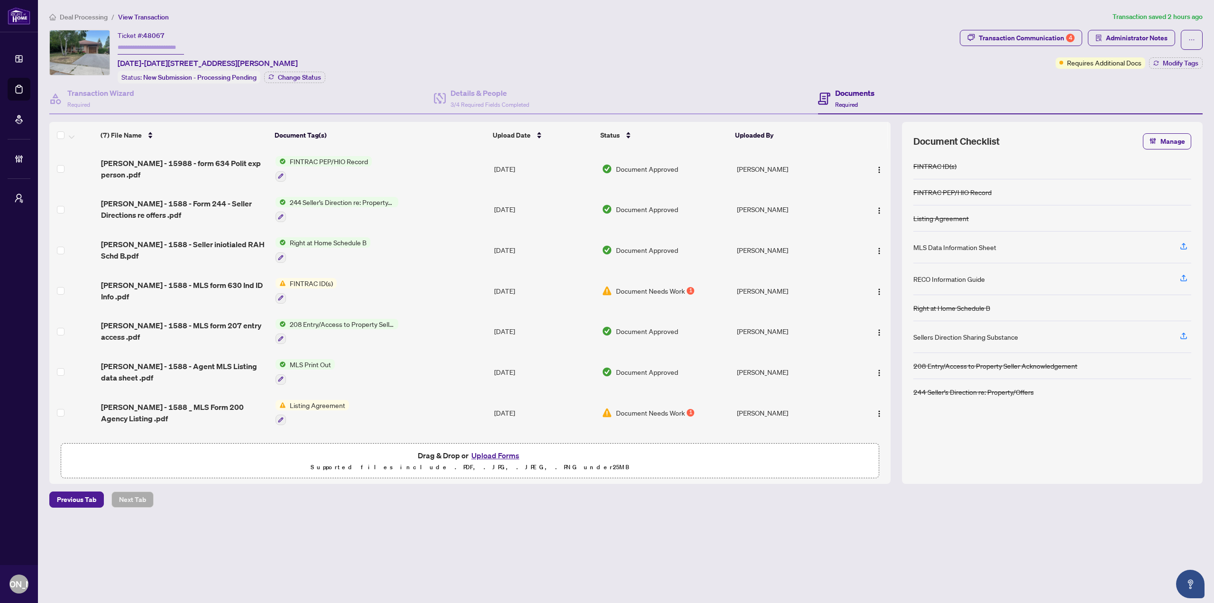
click at [728, 46] on div "Ticket #: 48067 [DATE]-[DATE][STREET_ADDRESS][PERSON_NAME] Status: New Submissi…" at bounding box center [502, 57] width 906 height 54
click at [618, 37] on div "Ticket #: 48067 [DATE]-[DATE][STREET_ADDRESS][PERSON_NAME] Status: New Submissi…" at bounding box center [502, 57] width 906 height 54
click at [484, 109] on div "Details & People 3/4 Required Fields Completed" at bounding box center [626, 98] width 384 height 31
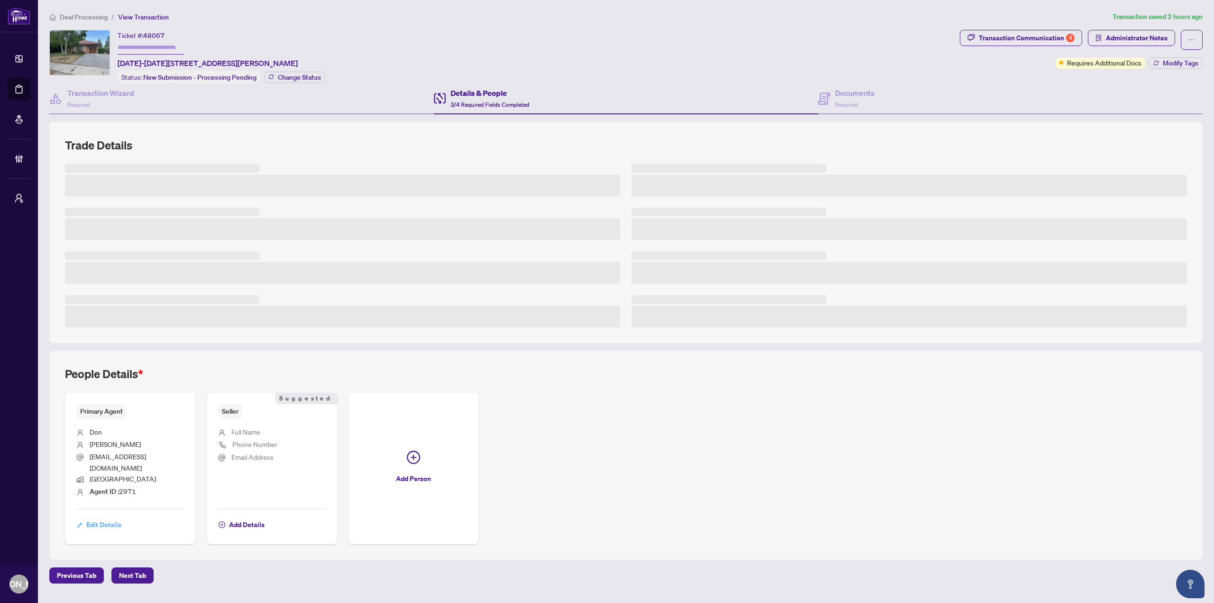
click at [108, 517] on span "Edit Details" at bounding box center [103, 524] width 35 height 15
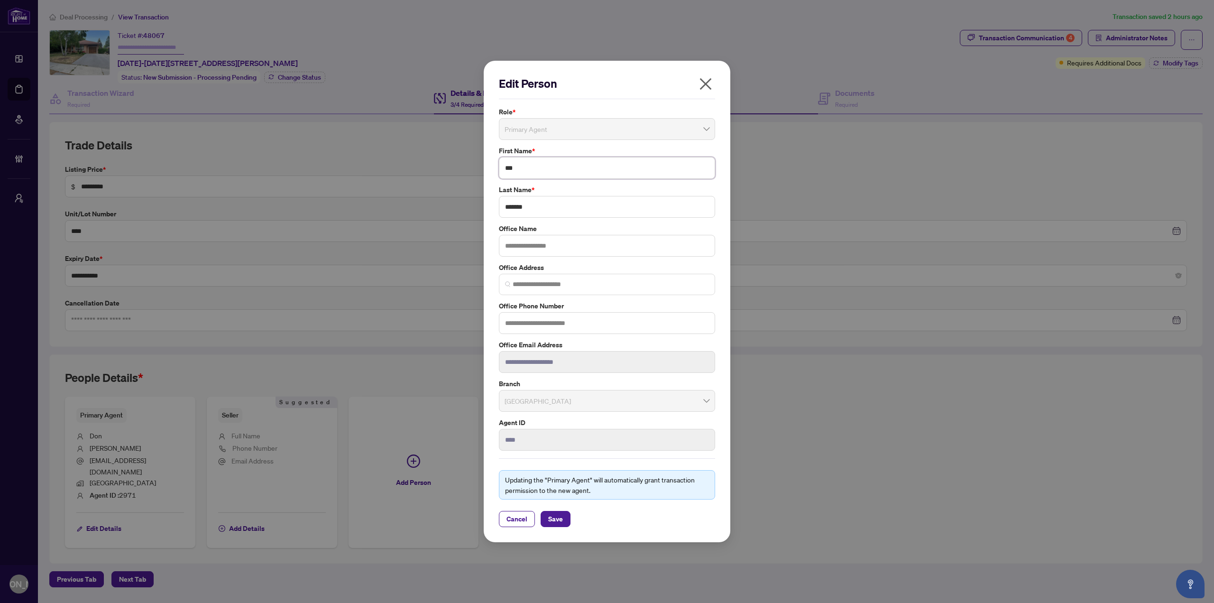
drag, startPoint x: 553, startPoint y: 169, endPoint x: 491, endPoint y: 175, distance: 62.9
click at [491, 175] on div "**********" at bounding box center [607, 301] width 247 height 481
type input "********"
click at [501, 516] on button "Cancel" at bounding box center [517, 519] width 36 height 16
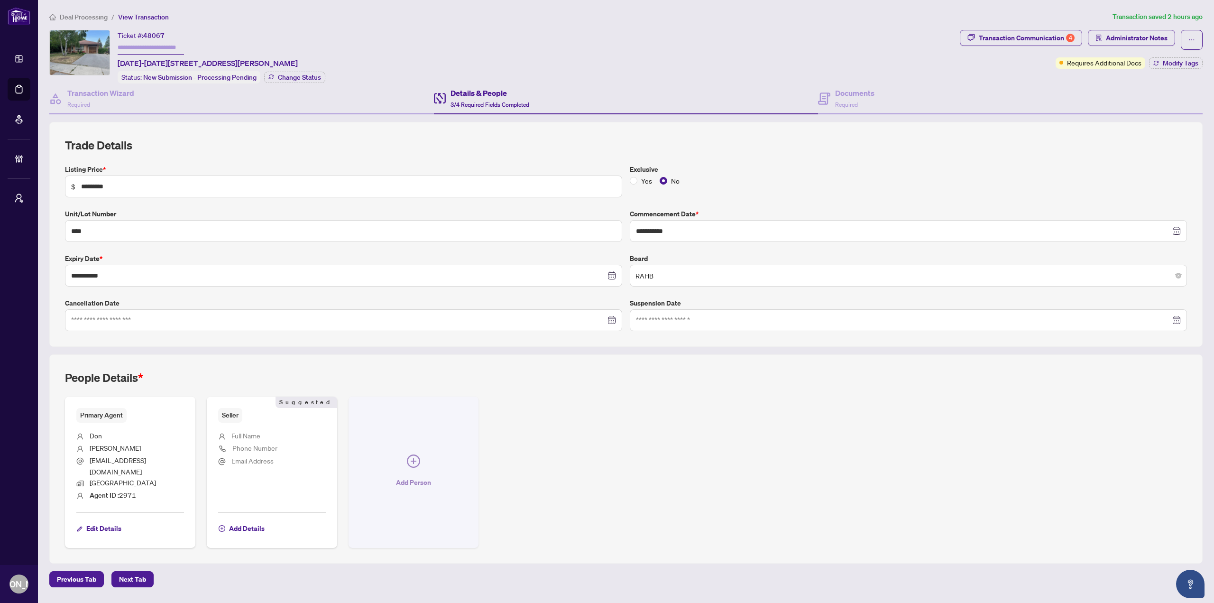
click at [420, 475] on span "Add Person" at bounding box center [413, 482] width 35 height 15
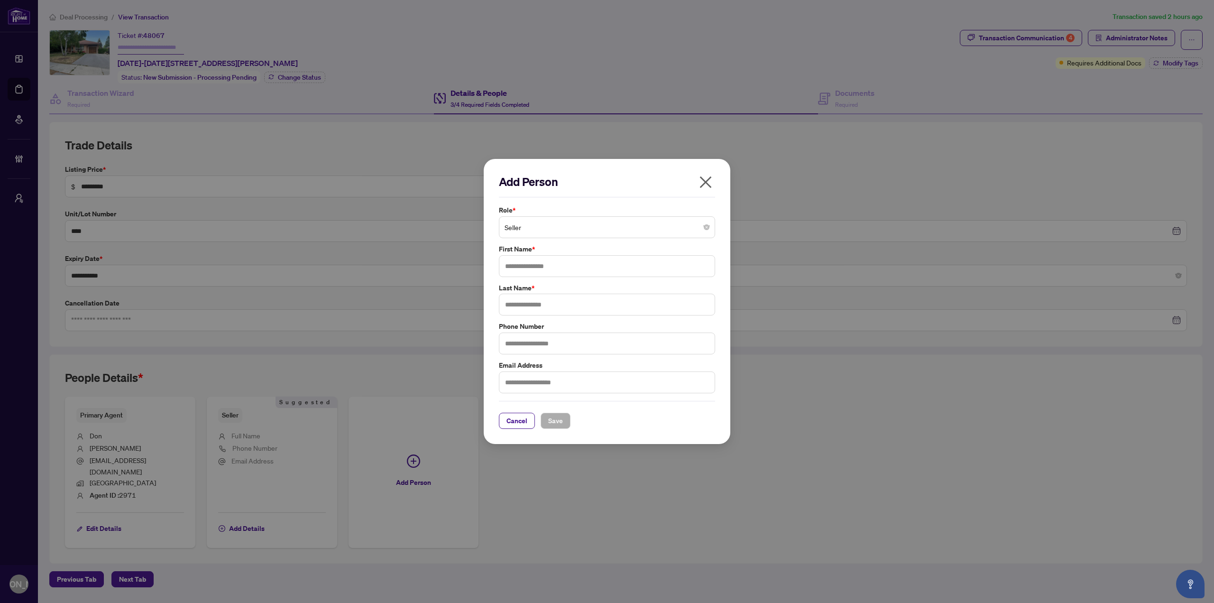
click at [557, 223] on span "Seller" at bounding box center [606, 227] width 205 height 18
click at [553, 259] on div "Additional [PERSON_NAME] Agent" at bounding box center [606, 264] width 201 height 10
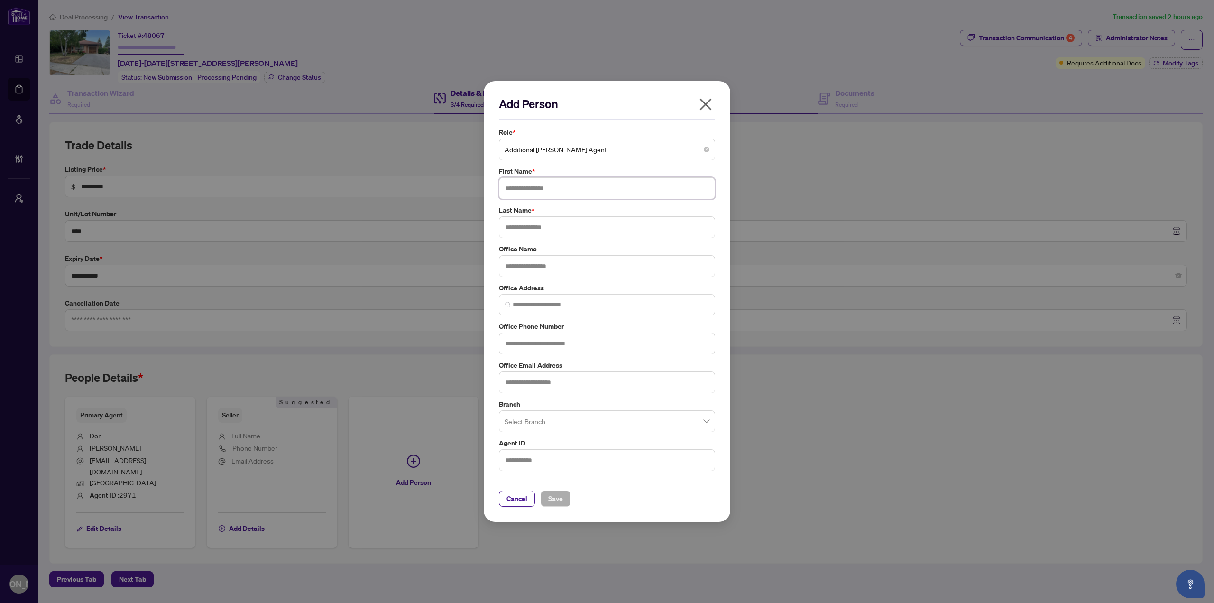
click at [560, 190] on input "text" at bounding box center [607, 188] width 216 height 22
type input "*"
click at [707, 96] on button "button" at bounding box center [705, 106] width 19 height 20
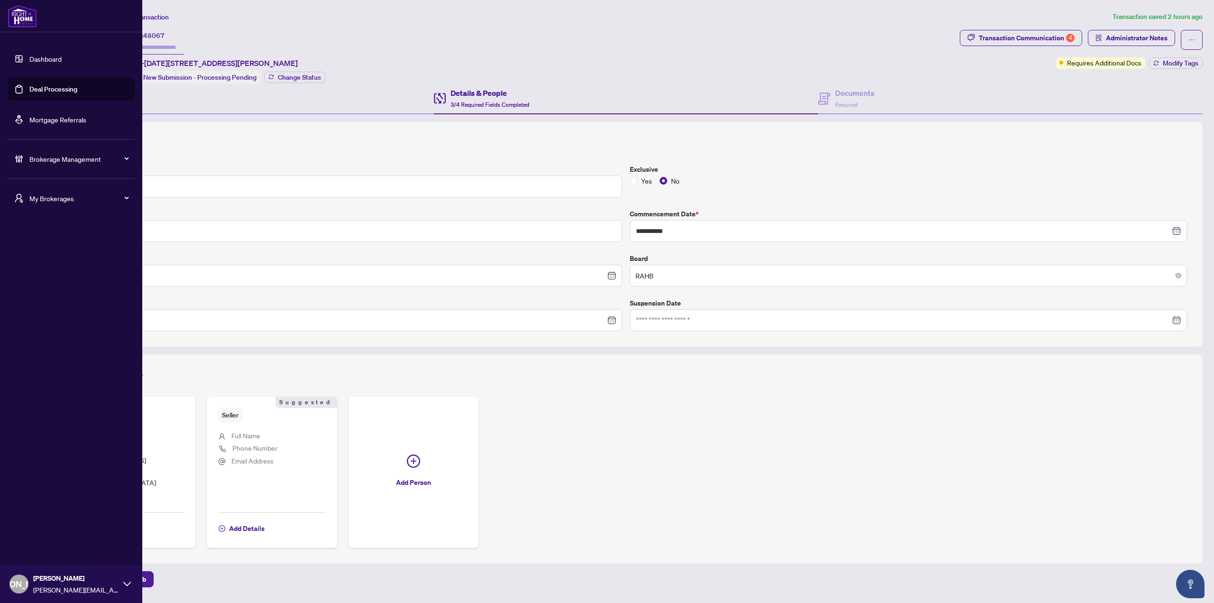
click at [32, 55] on link "Dashboard" at bounding box center [45, 59] width 32 height 9
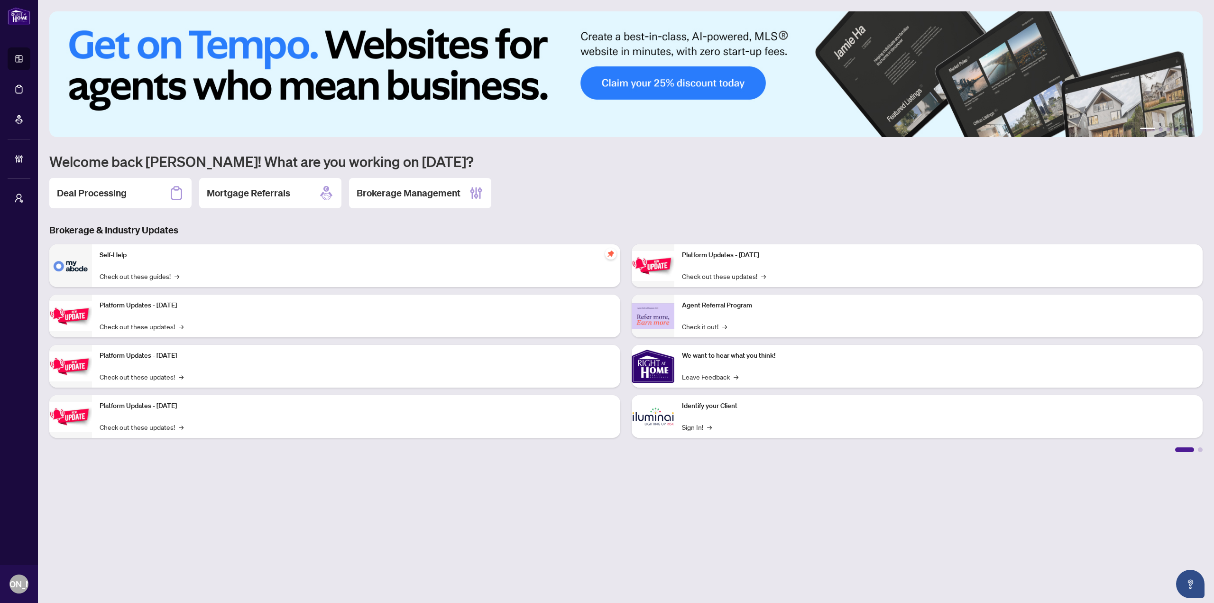
click at [547, 216] on div "1 2 3 4 5 6 Welcome back [PERSON_NAME]! What are you working on [DATE]? Deal Pr…" at bounding box center [625, 231] width 1153 height 440
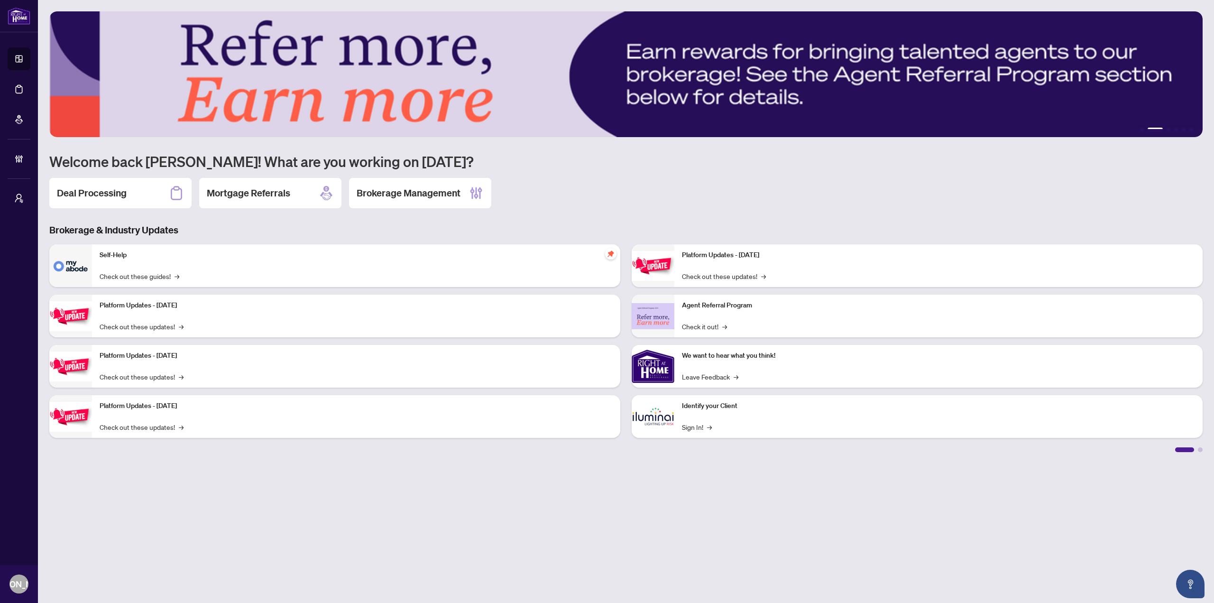
click at [366, 470] on main "1 2 3 4 5 6 Welcome back [PERSON_NAME]! What are you working on [DATE]? Deal Pr…" at bounding box center [626, 301] width 1176 height 603
click at [595, 179] on div "Deal Processing Mortgage Referrals Brokerage Management" at bounding box center [625, 193] width 1153 height 30
